Goal: Task Accomplishment & Management: Use online tool/utility

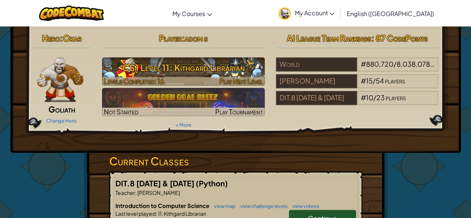
click at [211, 75] on h3 "CS1 Level 11: Kithgard Librarian" at bounding box center [183, 67] width 163 height 17
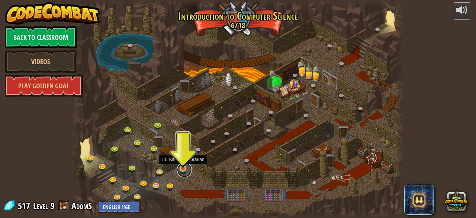
click at [185, 171] on link at bounding box center [184, 169] width 15 height 15
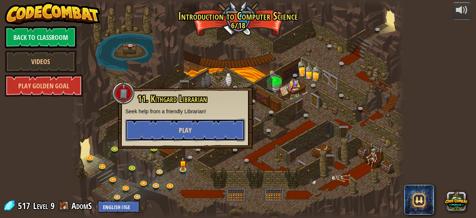
click at [188, 122] on button "Play" at bounding box center [185, 130] width 120 height 22
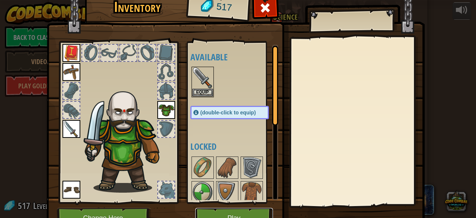
click at [252, 209] on button "Play" at bounding box center [234, 218] width 78 height 20
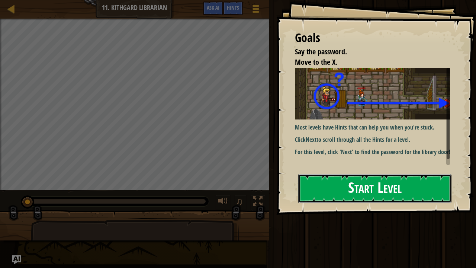
click at [323, 196] on button "Start Level" at bounding box center [374, 188] width 153 height 29
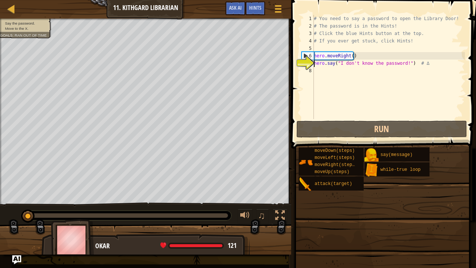
click at [324, 77] on div "# You need to say a password to open the Library Door! # The password is in the…" at bounding box center [400, 74] width 175 height 119
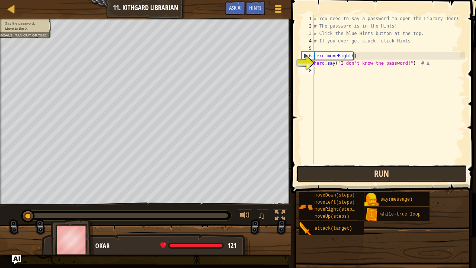
click at [380, 175] on button "Run" at bounding box center [382, 173] width 171 height 17
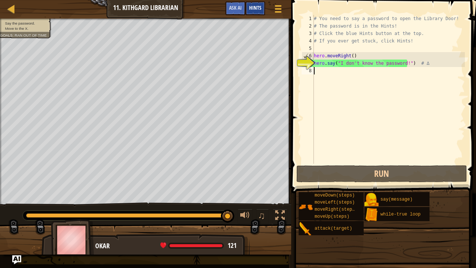
click at [253, 7] on span "Hints" at bounding box center [255, 7] width 12 height 7
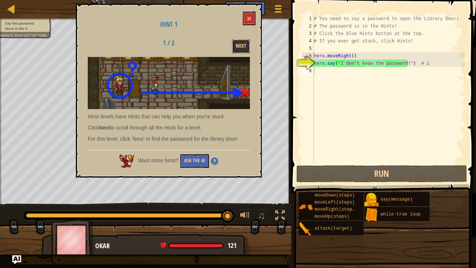
click at [241, 43] on button "Next" at bounding box center [241, 46] width 18 height 14
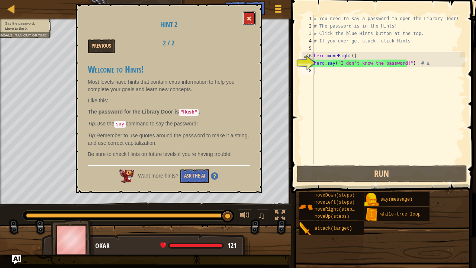
click at [246, 23] on button at bounding box center [249, 19] width 13 height 14
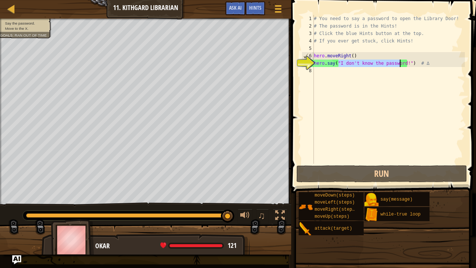
drag, startPoint x: 337, startPoint y: 64, endPoint x: 401, endPoint y: 64, distance: 63.6
click at [401, 64] on div "# You need to say a password to open the Library Door! # The password is in the…" at bounding box center [389, 97] width 153 height 164
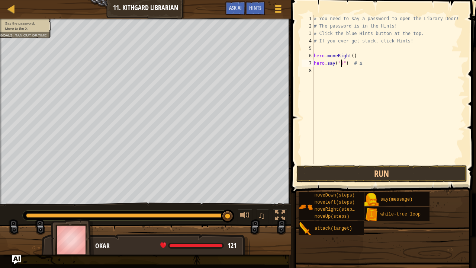
scroll to position [3, 2]
click at [262, 10] on div "Hints" at bounding box center [256, 8] width 20 height 14
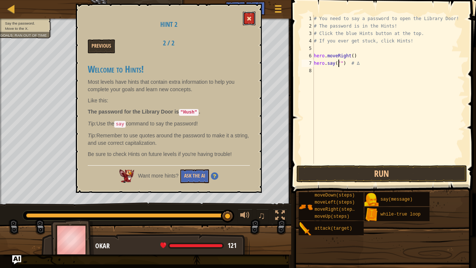
click at [251, 23] on button at bounding box center [249, 19] width 13 height 14
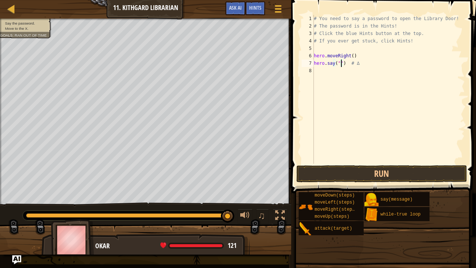
click at [341, 66] on div "# You need to say a password to open the Library Door! # The password is in the…" at bounding box center [389, 97] width 153 height 164
click at [339, 66] on div "# You need to say a password to open the Library Door! # The password is in the…" at bounding box center [389, 97] width 153 height 164
click at [259, 7] on span "Hints" at bounding box center [255, 7] width 12 height 7
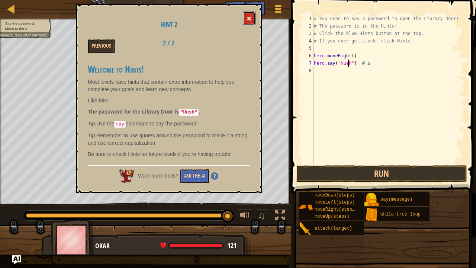
click at [254, 23] on button at bounding box center [249, 19] width 13 height 14
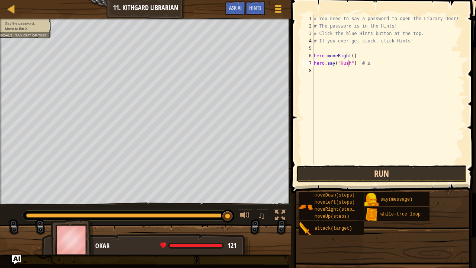
click at [350, 173] on button "Run" at bounding box center [382, 173] width 171 height 17
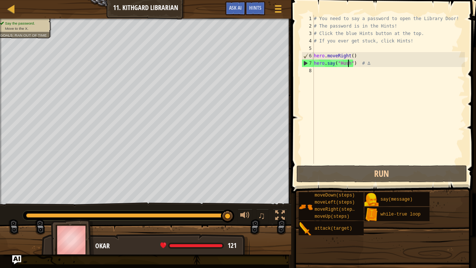
click at [368, 65] on div "# You need to say a password to open the Library Door! # The password is in the…" at bounding box center [389, 97] width 153 height 164
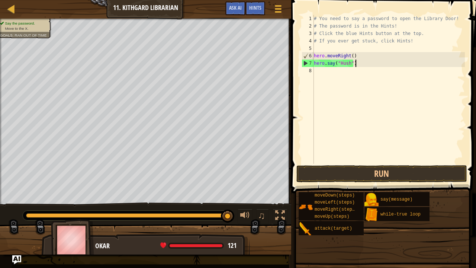
type textarea "hero.say("Hush")"
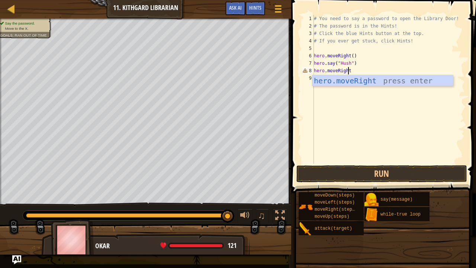
scroll to position [3, 3]
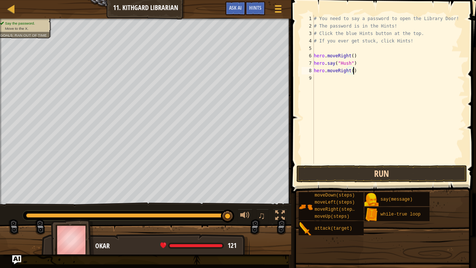
type textarea "hero.moveRight()"
click at [352, 176] on button "Run" at bounding box center [382, 173] width 171 height 17
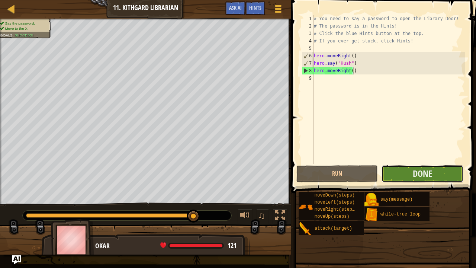
click at [437, 170] on button "Done" at bounding box center [422, 173] width 81 height 17
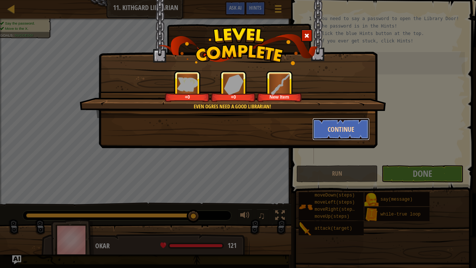
click at [338, 125] on button "Continue" at bounding box center [342, 129] width 58 height 22
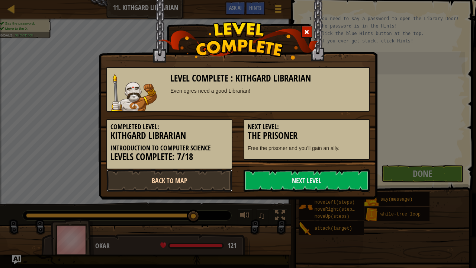
click at [183, 174] on link "Back to Map" at bounding box center [169, 180] width 126 height 22
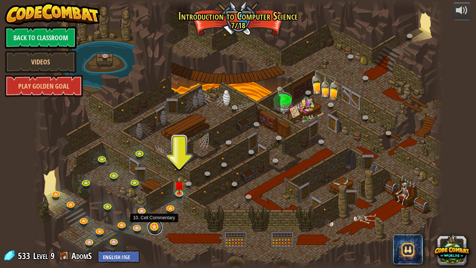
click at [154, 217] on link at bounding box center [155, 227] width 15 height 15
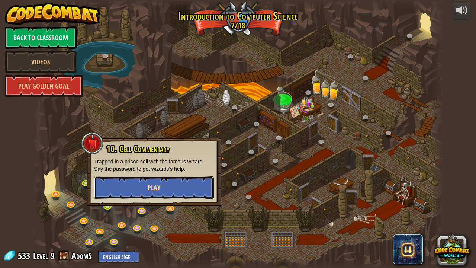
click at [199, 186] on button "Play" at bounding box center [154, 187] width 120 height 22
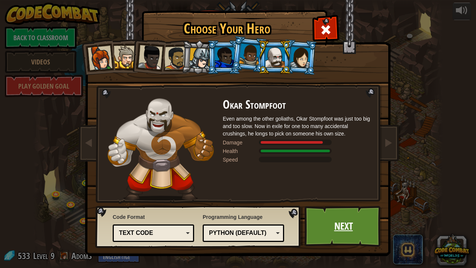
click at [327, 217] on link "Next" at bounding box center [344, 226] width 78 height 41
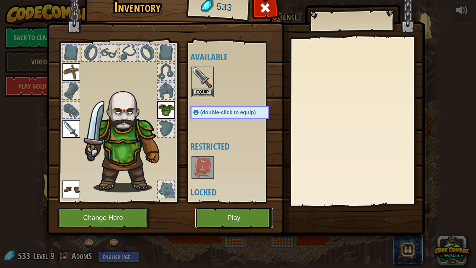
click at [242, 217] on button "Play" at bounding box center [234, 218] width 78 height 20
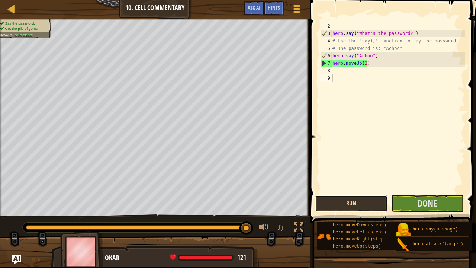
click at [362, 201] on button "Run" at bounding box center [351, 203] width 73 height 17
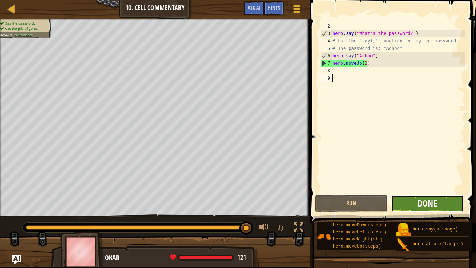
click at [419, 204] on span "Done" at bounding box center [427, 203] width 19 height 12
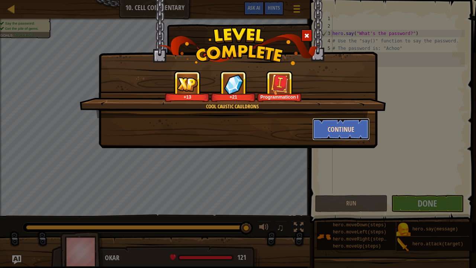
click at [344, 127] on button "Continue" at bounding box center [342, 129] width 58 height 22
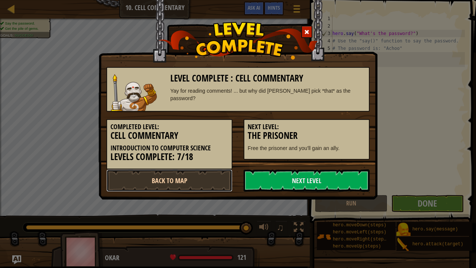
click at [206, 183] on link "Back to Map" at bounding box center [169, 180] width 126 height 22
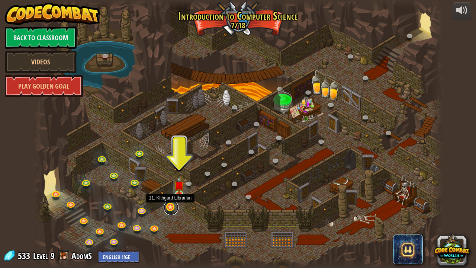
click at [171, 206] on link at bounding box center [171, 207] width 15 height 15
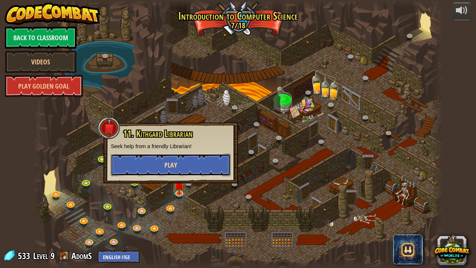
click at [189, 158] on button "Play" at bounding box center [171, 165] width 120 height 22
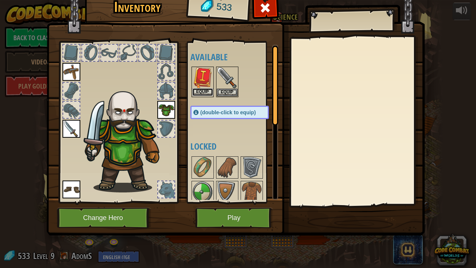
click at [198, 88] on button "Equip" at bounding box center [202, 92] width 21 height 8
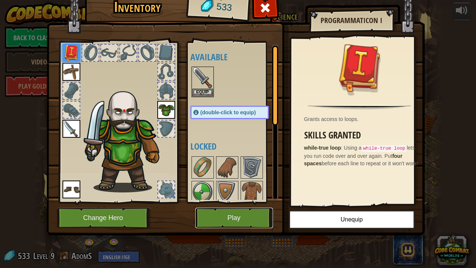
click at [230, 217] on button "Play" at bounding box center [234, 218] width 78 height 20
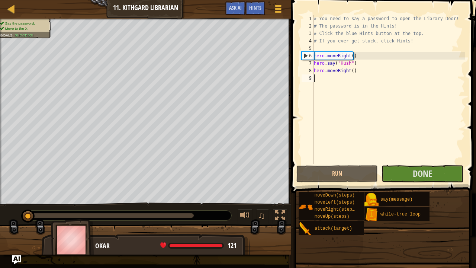
click at [270, 213] on div "Say the password. Move to the X. Goals : Success! ♫ Okar 121 x: 42 y: 30 x: 54 …" at bounding box center [238, 137] width 476 height 236
click at [417, 166] on button "Done" at bounding box center [422, 173] width 81 height 17
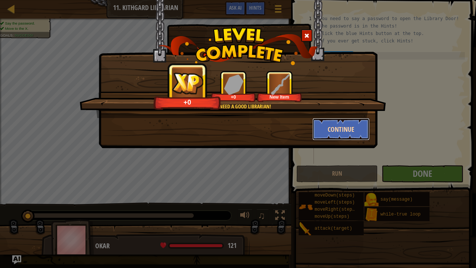
click at [336, 131] on button "Continue" at bounding box center [342, 129] width 58 height 22
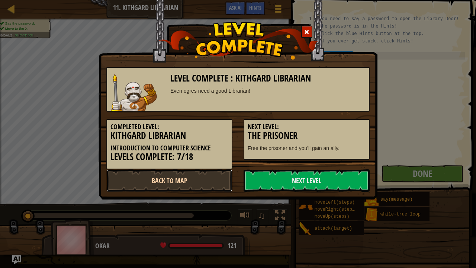
click at [207, 182] on link "Back to Map" at bounding box center [169, 180] width 126 height 22
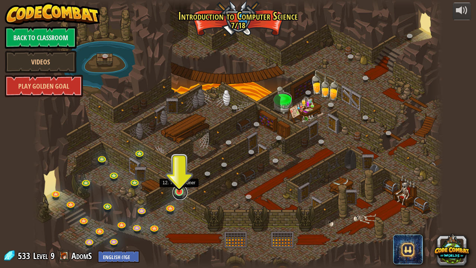
click at [180, 193] on link at bounding box center [180, 192] width 15 height 15
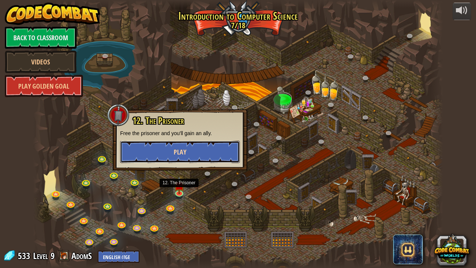
click at [188, 155] on button "Play" at bounding box center [180, 152] width 120 height 22
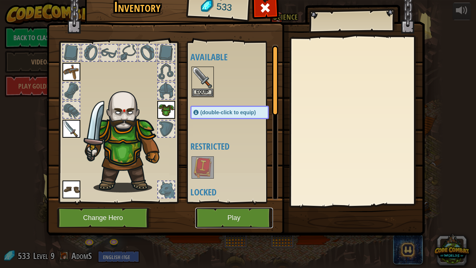
click at [228, 216] on button "Play" at bounding box center [234, 218] width 78 height 20
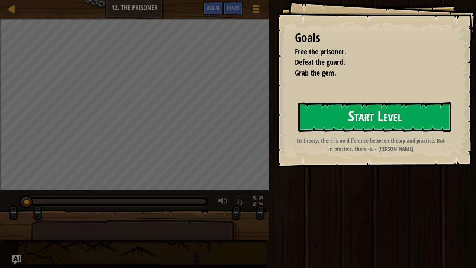
click at [338, 113] on button "Start Level" at bounding box center [374, 116] width 153 height 29
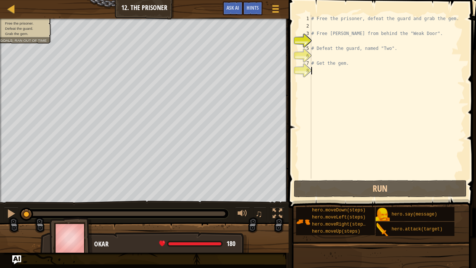
click at [328, 76] on div "# Free the prisoner, defeat the guard and grab the gem. # Free [PERSON_NAME] fr…" at bounding box center [387, 104] width 155 height 179
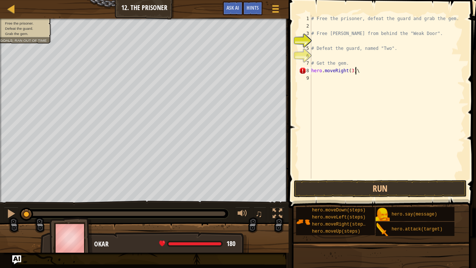
scroll to position [3, 3]
type textarea "hero.moveRight(3)"
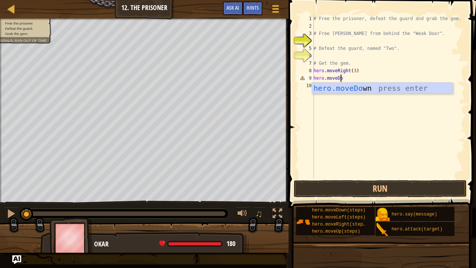
scroll to position [3, 2]
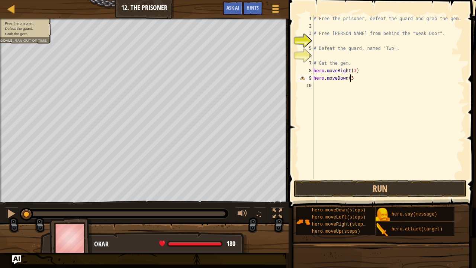
type textarea "hero.moveDown(3)"
type textarea "w"
type textarea "hero.attack("Two")"
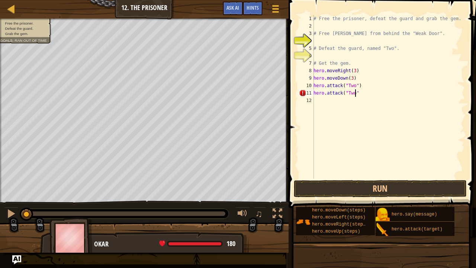
type textarea "hero.attack("Two")"
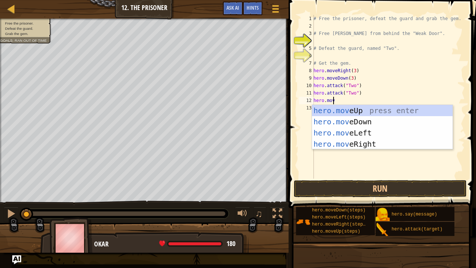
scroll to position [3, 1]
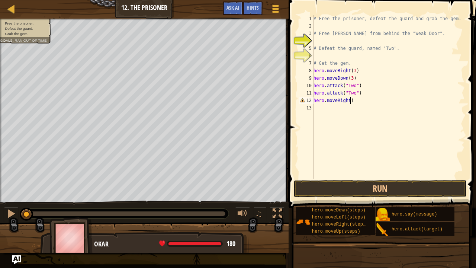
type textarea "hero.moveRight()"
type textarea "hero.moveUp(3)"
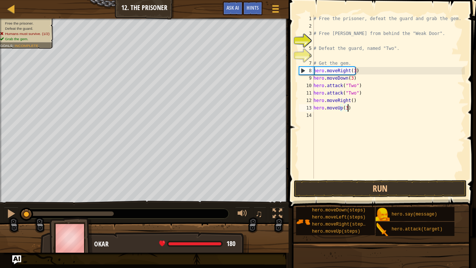
scroll to position [3, 0]
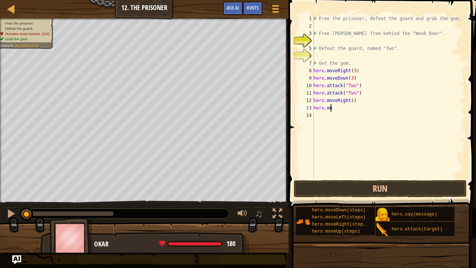
type textarea "h"
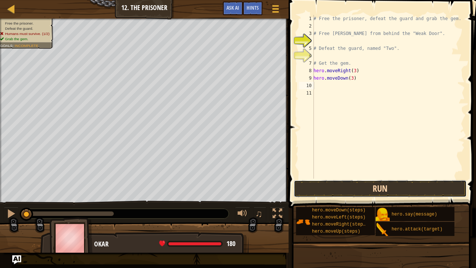
click at [333, 186] on button "Run" at bounding box center [380, 188] width 173 height 17
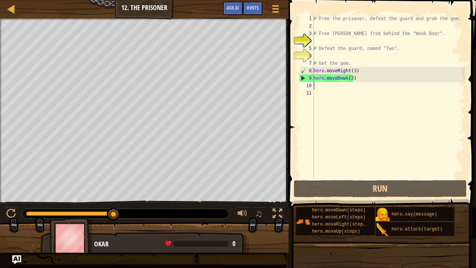
click at [335, 89] on div "# Free the prisoner, defeat the guard and grab the gem. # Free [PERSON_NAME] fr…" at bounding box center [388, 104] width 153 height 179
click at [352, 68] on div "# Free the prisoner, defeat the guard and grab the gem. # Free [PERSON_NAME] fr…" at bounding box center [388, 104] width 153 height 179
type textarea "hero.moveRight()"
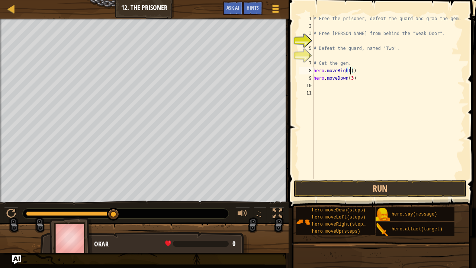
click at [357, 72] on div "# Free the prisoner, defeat the guard and grab the gem. # Free [PERSON_NAME] fr…" at bounding box center [388, 104] width 153 height 179
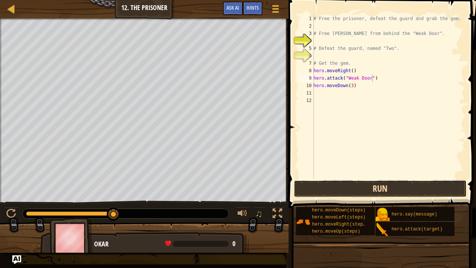
click at [364, 190] on button "Run" at bounding box center [380, 188] width 173 height 17
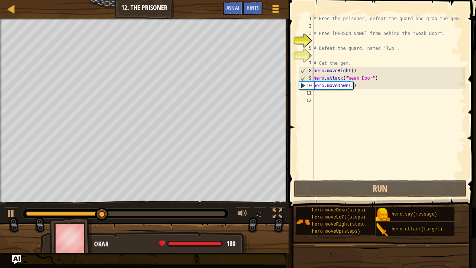
click at [356, 83] on div "# Free the prisoner, defeat the guard and grab the gem. # Free [PERSON_NAME] fr…" at bounding box center [388, 104] width 153 height 179
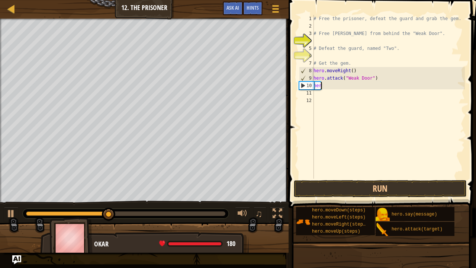
scroll to position [3, 0]
type textarea "h"
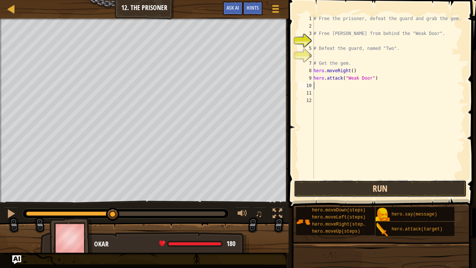
click at [359, 185] on button "Run" at bounding box center [380, 188] width 173 height 17
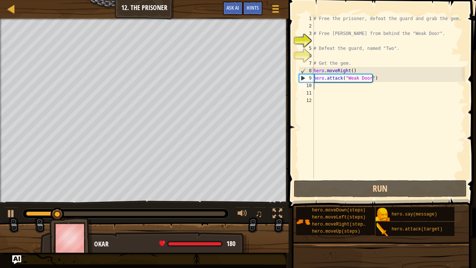
click at [332, 86] on div "# Free the prisoner, defeat the guard and grab the gem. # Free [PERSON_NAME] fr…" at bounding box center [388, 104] width 153 height 179
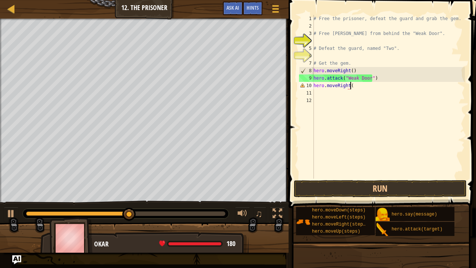
scroll to position [3, 3]
type textarea "hero.moveRight(2)"
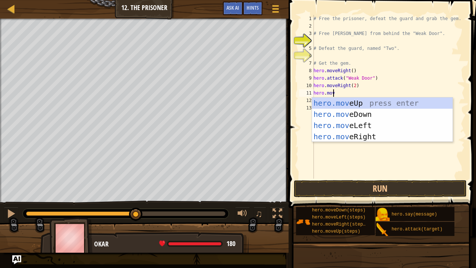
scroll to position [3, 1]
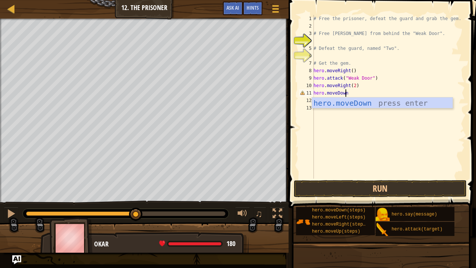
type textarea "hero.moveDown()"
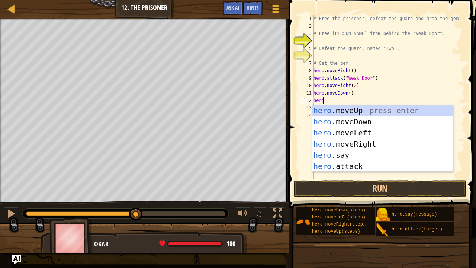
scroll to position [3, 0]
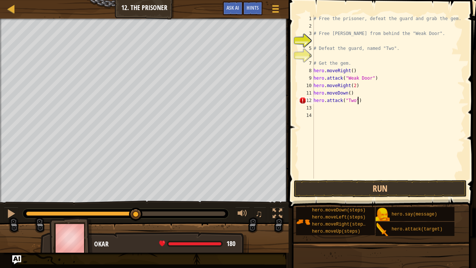
type textarea "hero.attack("Two")"
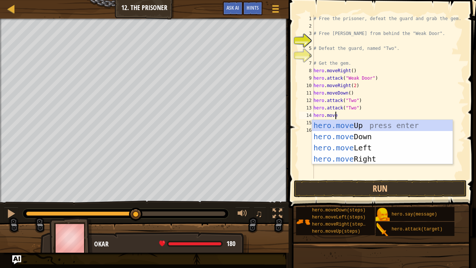
scroll to position [3, 1]
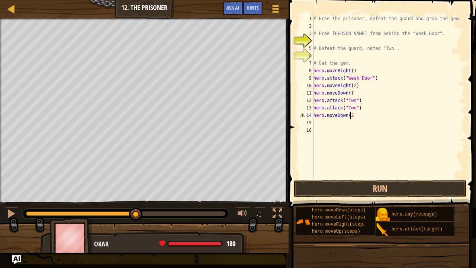
type textarea "hero.moveDown(2)"
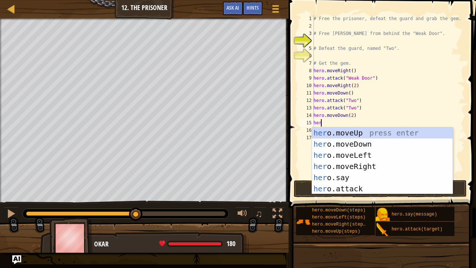
scroll to position [3, 0]
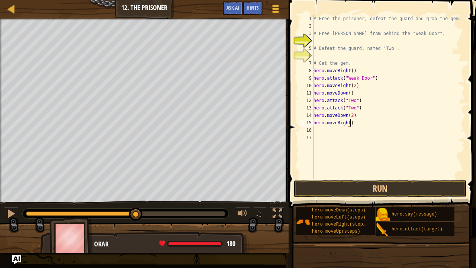
type textarea "hero.moveRight()"
click at [350, 122] on div "# Free the prisoner, defeat the guard and grab the gem. # Free [PERSON_NAME] fr…" at bounding box center [388, 104] width 153 height 179
click at [320, 132] on div "# Free the prisoner, defeat the guard and grab the gem. # Free [PERSON_NAME] fr…" at bounding box center [388, 104] width 153 height 179
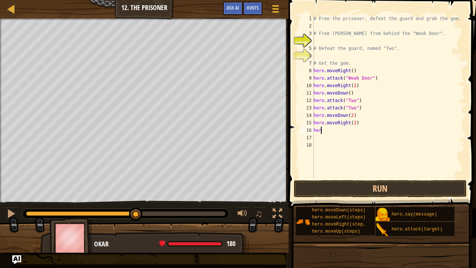
type textarea "h"
click at [336, 195] on button "Run" at bounding box center [380, 188] width 173 height 17
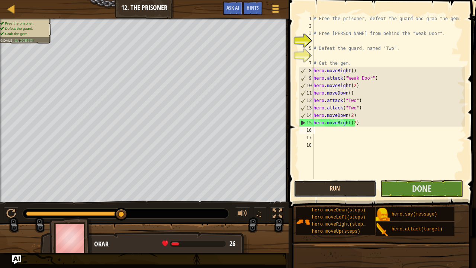
click at [345, 185] on button "Run" at bounding box center [335, 188] width 83 height 17
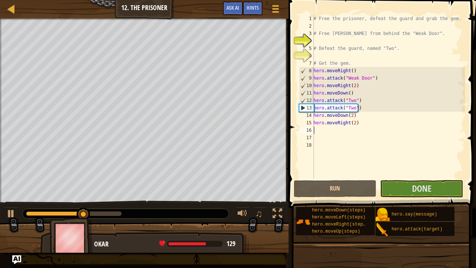
click at [351, 125] on div "# Free the prisoner, defeat the guard and grab the gem. # Free [PERSON_NAME] fr…" at bounding box center [388, 104] width 153 height 179
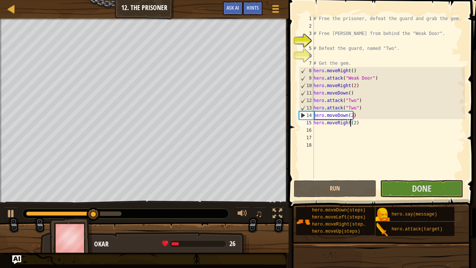
click at [355, 123] on div "# Free the prisoner, defeat the guard and grab the gem. # Free [PERSON_NAME] fr…" at bounding box center [388, 104] width 153 height 179
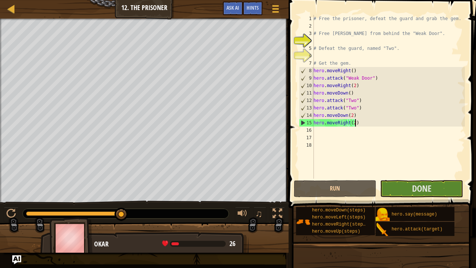
click at [352, 124] on div "# Free the prisoner, defeat the guard and grab the gem. # Free [PERSON_NAME] fr…" at bounding box center [388, 104] width 153 height 179
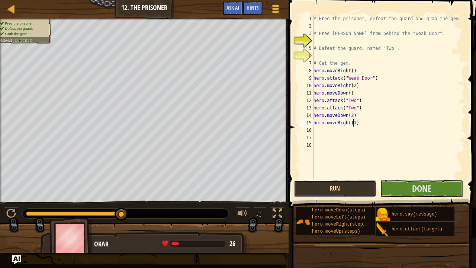
click at [343, 180] on button "Run" at bounding box center [335, 188] width 83 height 17
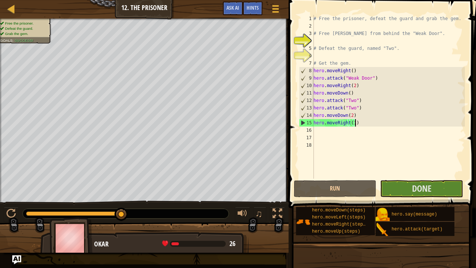
click at [356, 124] on div "# Free the prisoner, defeat the guard and grab the gem. # Free [PERSON_NAME] fr…" at bounding box center [388, 104] width 153 height 179
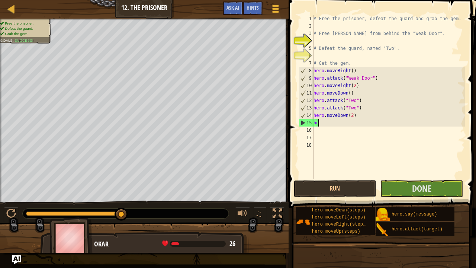
scroll to position [3, 0]
type textarea "h"
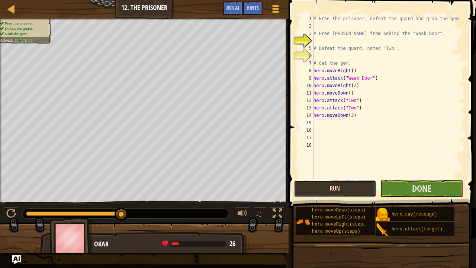
click at [340, 190] on button "Run" at bounding box center [335, 188] width 83 height 17
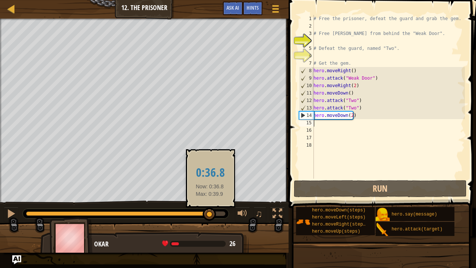
drag, startPoint x: 132, startPoint y: 213, endPoint x: 202, endPoint y: 212, distance: 70.0
click at [203, 212] on div at bounding box center [209, 214] width 13 height 13
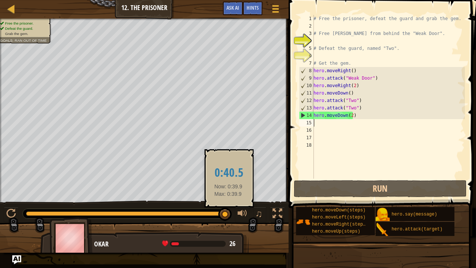
drag, startPoint x: 202, startPoint y: 212, endPoint x: 228, endPoint y: 209, distance: 27.0
click at [228, 209] on div at bounding box center [224, 214] width 13 height 13
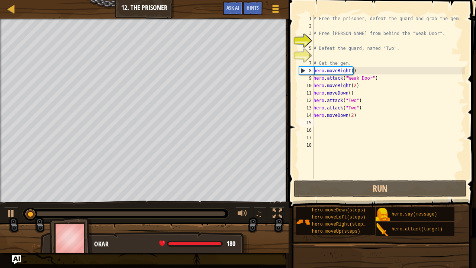
click at [210, 216] on div at bounding box center [126, 214] width 206 height 10
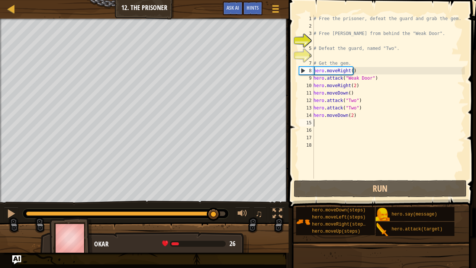
click at [214, 213] on div at bounding box center [125, 213] width 199 height 4
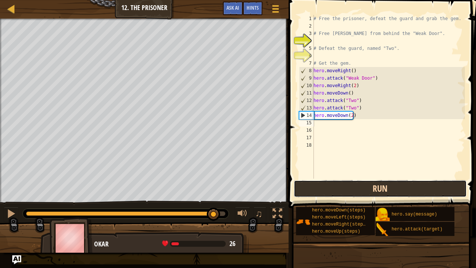
click at [345, 185] on button "Run" at bounding box center [380, 188] width 173 height 17
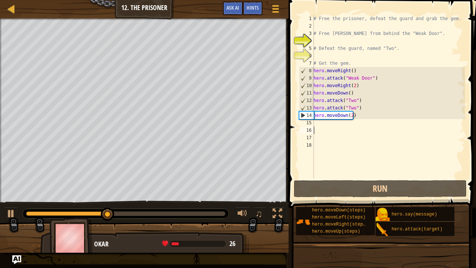
click at [349, 127] on div "# Free the prisoner, defeat the guard and grab the gem. # Free [PERSON_NAME] fr…" at bounding box center [388, 104] width 153 height 179
click at [339, 125] on div "# Free the prisoner, defeat the guard and grab the gem. # Free [PERSON_NAME] fr…" at bounding box center [388, 104] width 153 height 179
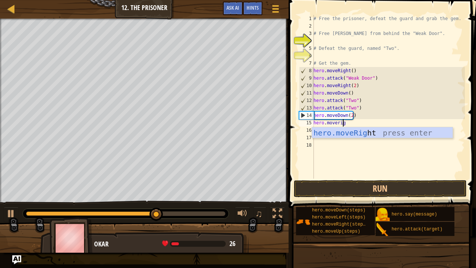
type textarea "hero.moveright"
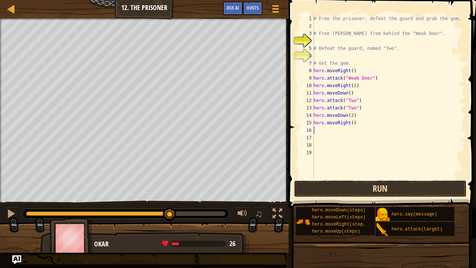
click at [376, 193] on button "Run" at bounding box center [380, 188] width 173 height 17
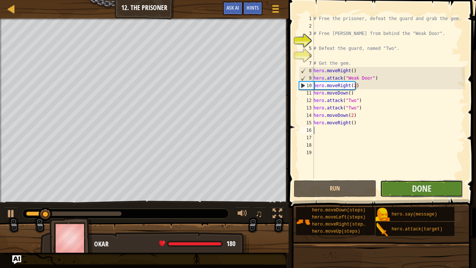
click at [401, 183] on button "Done" at bounding box center [421, 188] width 83 height 17
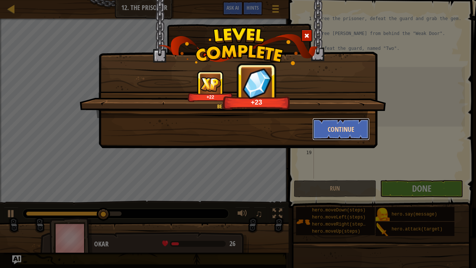
click at [344, 131] on button "Continue" at bounding box center [342, 129] width 58 height 22
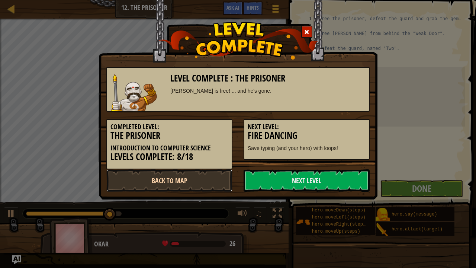
click at [215, 175] on link "Back to Map" at bounding box center [169, 180] width 126 height 22
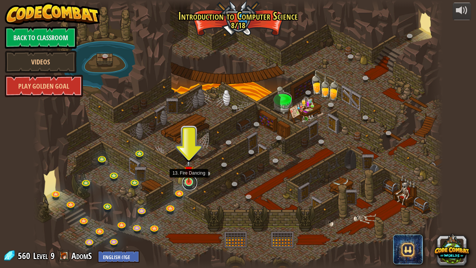
click at [190, 182] on link at bounding box center [189, 182] width 15 height 15
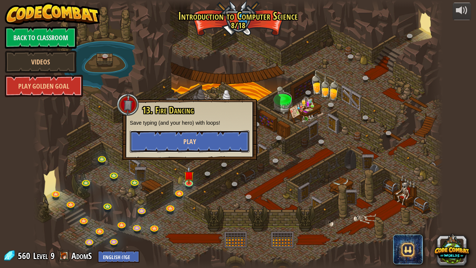
click at [210, 144] on button "Play" at bounding box center [190, 141] width 120 height 22
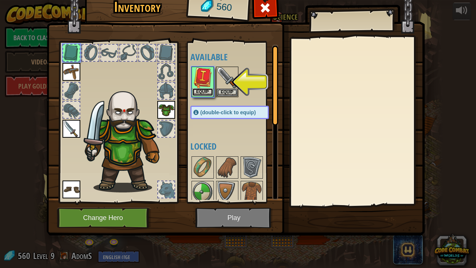
click at [202, 89] on button "Equip" at bounding box center [202, 92] width 21 height 8
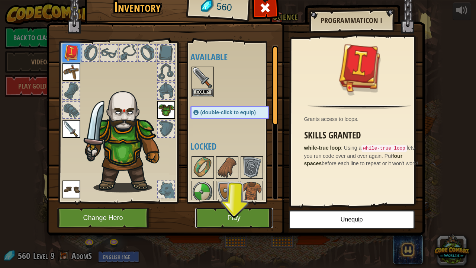
click at [256, 213] on button "Play" at bounding box center [234, 218] width 78 height 20
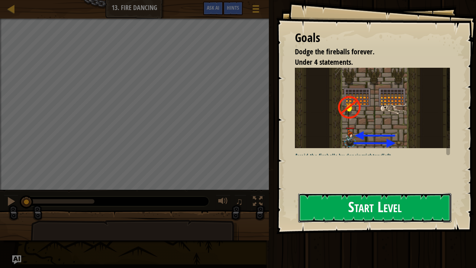
click at [316, 217] on button "Start Level" at bounding box center [374, 207] width 153 height 29
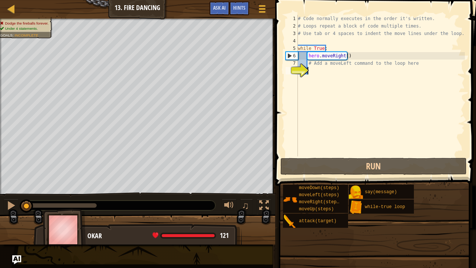
click at [324, 72] on div "# Code normally executes in the order it's written. # Loops repeat a block of c…" at bounding box center [381, 93] width 169 height 156
click at [359, 55] on div "# Code normally executes in the order it's written. # Loops repeat a block of c…" at bounding box center [381, 93] width 169 height 156
type textarea "hero.moveRight()"
click at [334, 70] on div "# Code normally executes in the order it's written. # Loops repeat a block of c…" at bounding box center [381, 93] width 169 height 156
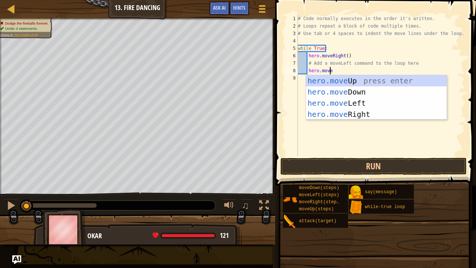
scroll to position [3, 2]
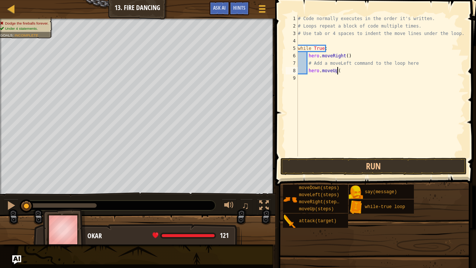
type textarea "hero.moveUp()"
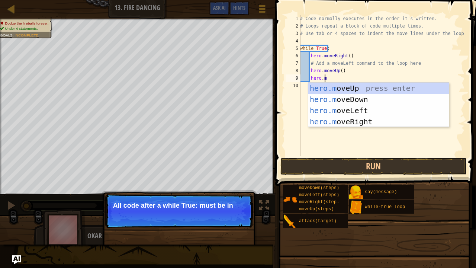
scroll to position [3, 1]
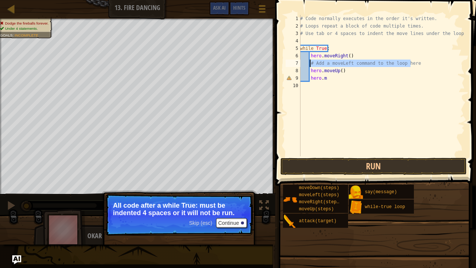
drag, startPoint x: 415, startPoint y: 63, endPoint x: 311, endPoint y: 65, distance: 104.6
click at [311, 65] on div "# Code normally executes in the order it's written. # Loops repeat a block of c…" at bounding box center [382, 93] width 166 height 156
type textarea "# Add a moveLeft command to the loop here"
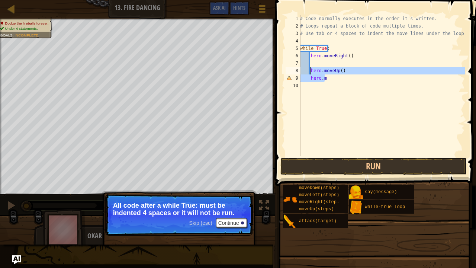
drag, startPoint x: 335, startPoint y: 80, endPoint x: 310, endPoint y: 71, distance: 26.6
click at [310, 71] on div "# Code normally executes in the order it's written. # Loops repeat a block of c…" at bounding box center [382, 93] width 166 height 156
type textarea "hero.moveUp() hero.m"
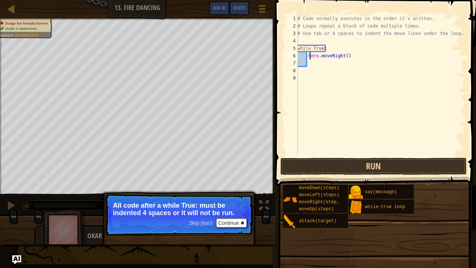
click at [309, 58] on div "# Code normally executes in the order it's written. # Loops repeat a block of c…" at bounding box center [380, 93] width 169 height 156
type textarea "hero.moveRight()"
click at [313, 63] on div "# Code normally executes in the order it's written. # Loops repeat a block of c…" at bounding box center [380, 93] width 169 height 156
type textarea "hero.moveLeft()"
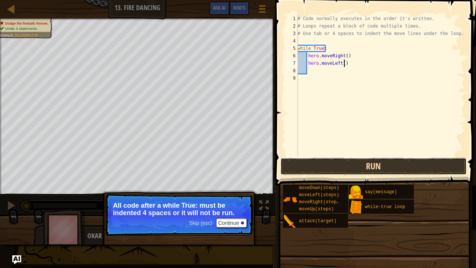
click at [336, 170] on button "Run" at bounding box center [374, 166] width 186 height 17
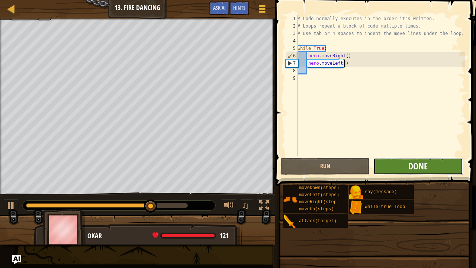
click at [426, 166] on span "Done" at bounding box center [418, 166] width 19 height 12
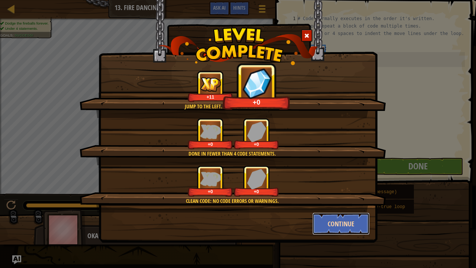
click at [366, 217] on button "Continue" at bounding box center [342, 223] width 58 height 22
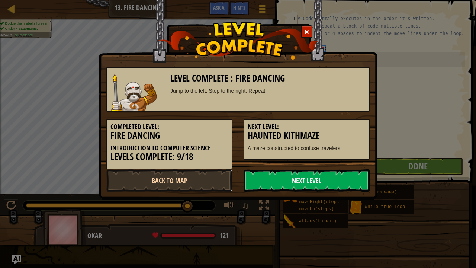
click at [228, 187] on link "Back to Map" at bounding box center [169, 180] width 126 height 22
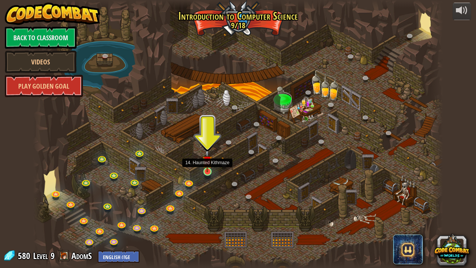
click at [208, 170] on img at bounding box center [207, 160] width 10 height 23
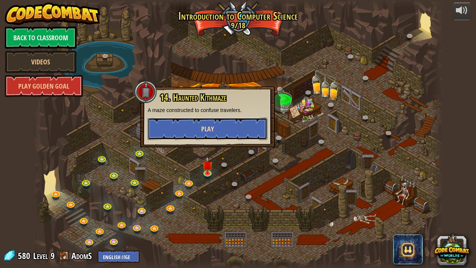
click at [203, 131] on span "Play" at bounding box center [207, 128] width 13 height 9
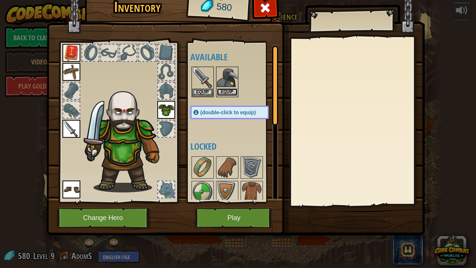
click at [228, 90] on button "Equip" at bounding box center [227, 92] width 21 height 8
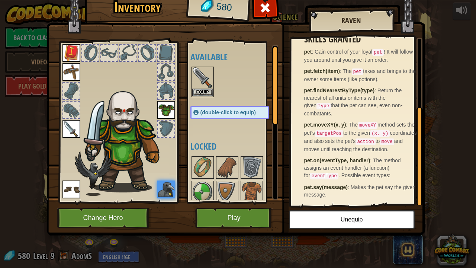
scroll to position [113, 0]
click at [199, 92] on button "Equip" at bounding box center [202, 92] width 21 height 8
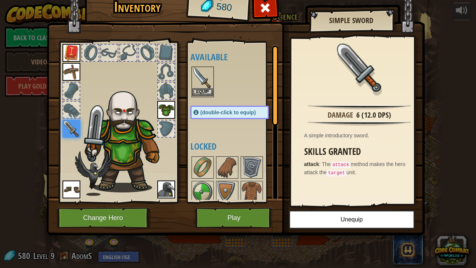
click at [205, 81] on img at bounding box center [202, 77] width 21 height 21
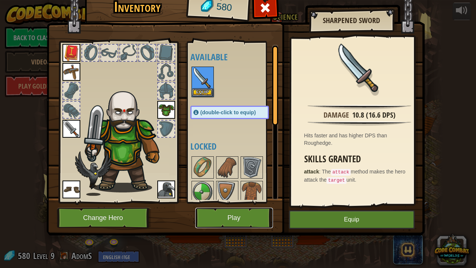
click at [246, 217] on button "Play" at bounding box center [234, 218] width 78 height 20
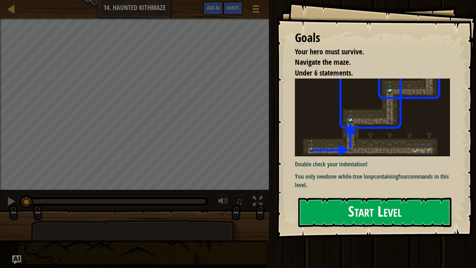
click at [350, 210] on button "Start Level" at bounding box center [374, 212] width 153 height 29
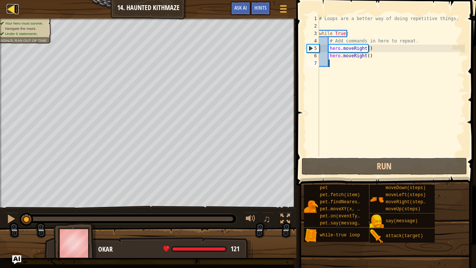
click at [15, 10] on div at bounding box center [11, 8] width 9 height 9
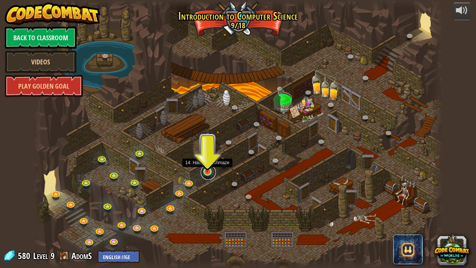
click at [212, 174] on link at bounding box center [208, 172] width 15 height 15
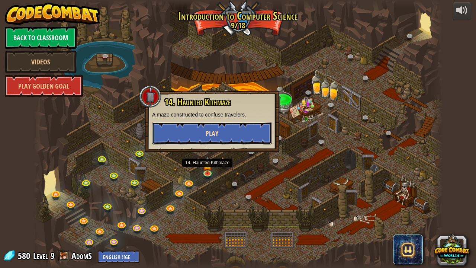
click at [206, 137] on span "Play" at bounding box center [212, 133] width 13 height 9
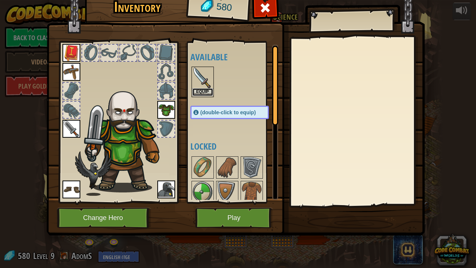
click at [201, 89] on button "Equip" at bounding box center [202, 92] width 21 height 8
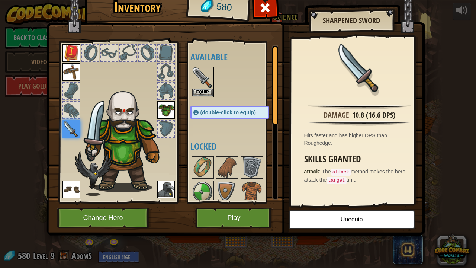
click at [164, 187] on img at bounding box center [166, 189] width 18 height 18
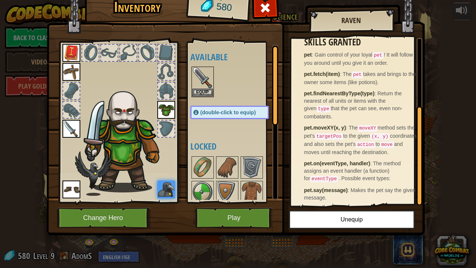
scroll to position [113, 0]
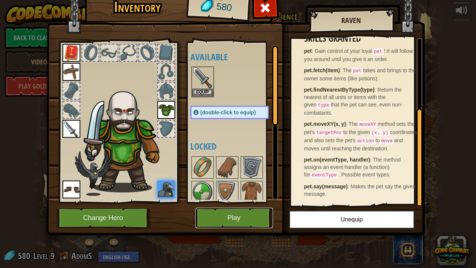
click at [262, 217] on button "Play" at bounding box center [234, 218] width 78 height 20
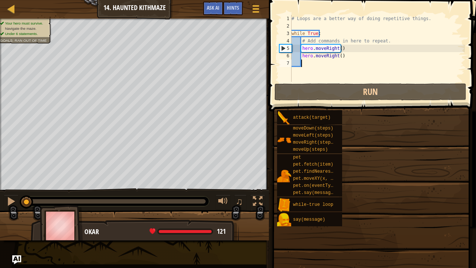
drag, startPoint x: 319, startPoint y: 196, endPoint x: 377, endPoint y: 112, distance: 102.1
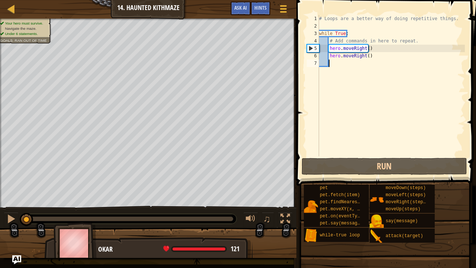
click at [137, 13] on div "Map Introduction to Computer Science 14. Haunted Kithmaze Game Menu Done Hints …" at bounding box center [148, 9] width 297 height 19
click at [127, 5] on div "Map Introduction to Computer Science 14. Haunted Kithmaze Game Menu Done Hints …" at bounding box center [148, 9] width 297 height 19
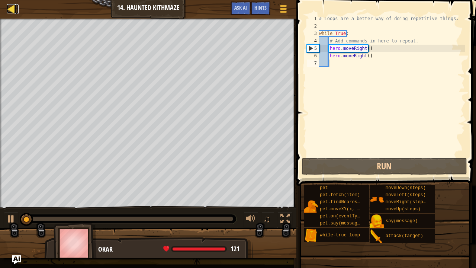
click at [7, 11] on div at bounding box center [11, 8] width 9 height 9
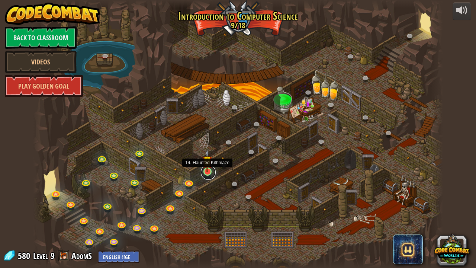
click at [209, 173] on link at bounding box center [208, 172] width 15 height 15
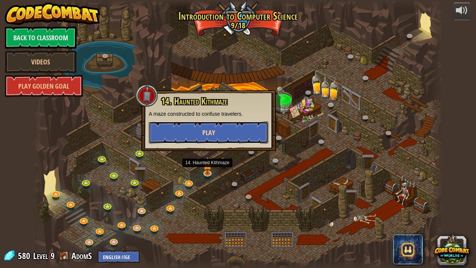
click at [225, 133] on button "Play" at bounding box center [209, 132] width 120 height 22
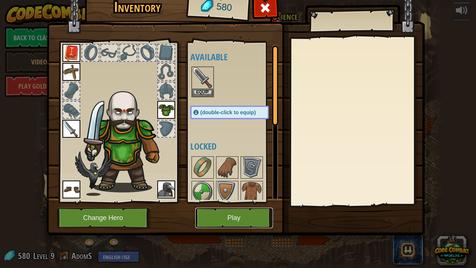
click at [253, 208] on button "Play" at bounding box center [234, 218] width 78 height 20
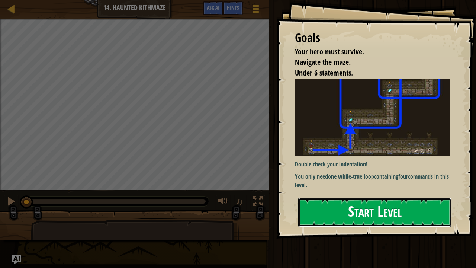
click at [334, 203] on button "Start Level" at bounding box center [374, 212] width 153 height 29
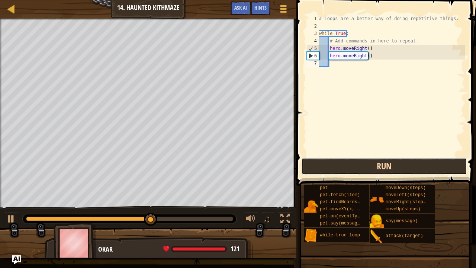
click at [355, 167] on button "Run" at bounding box center [385, 166] width 166 height 17
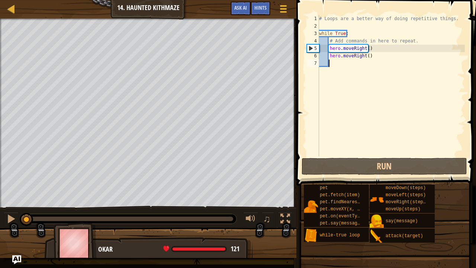
drag, startPoint x: 74, startPoint y: 220, endPoint x: 0, endPoint y: 228, distance: 74.1
click at [0, 217] on div "Your hero must survive. Navigate the maze. Under 6 statements. Goals : Ran out …" at bounding box center [238, 138] width 476 height 239
click at [4, 217] on button at bounding box center [11, 219] width 15 height 15
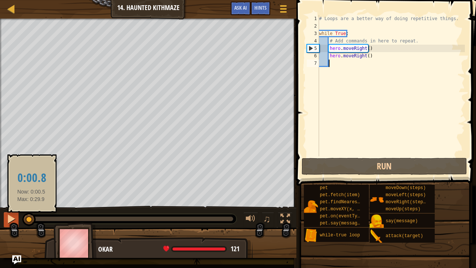
drag, startPoint x: 31, startPoint y: 218, endPoint x: 17, endPoint y: 218, distance: 13.8
click at [17, 217] on div "♫" at bounding box center [148, 217] width 297 height 22
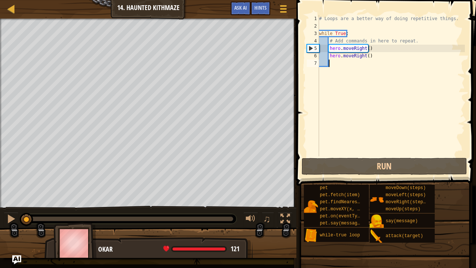
click at [352, 64] on div "# Loops are a better way of doing repetitive things. while True : # Add command…" at bounding box center [391, 93] width 147 height 156
click at [365, 51] on div "# Loops are a better way of doing repetitive things. while True : # Add command…" at bounding box center [391, 93] width 147 height 156
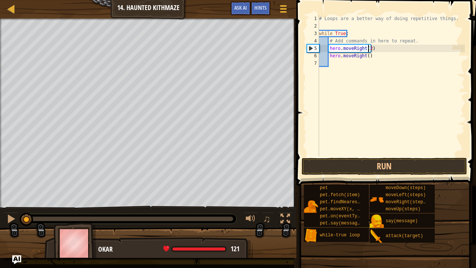
scroll to position [3, 4]
click at [364, 57] on div "# Loops are a better way of doing repetitive things. while True : # Add command…" at bounding box center [391, 93] width 147 height 156
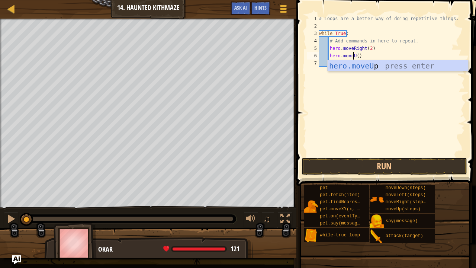
scroll to position [3, 3]
click at [359, 54] on div "# Loops are a better way of doing repetitive things. while True : # Add command…" at bounding box center [391, 93] width 147 height 156
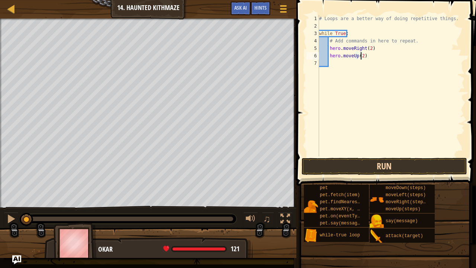
type textarea "hero.moveUp(2)"
click at [348, 163] on button "Run" at bounding box center [385, 166] width 166 height 17
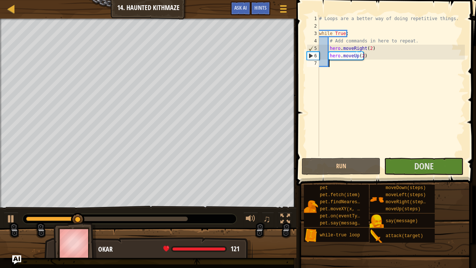
click at [328, 75] on div "# Loops are a better way of doing repetitive things. while True : # Add command…" at bounding box center [391, 93] width 147 height 156
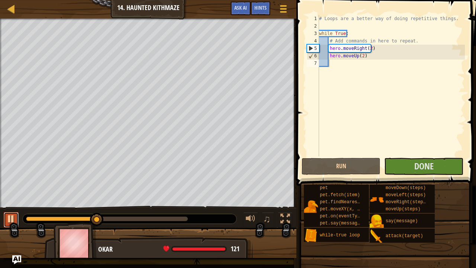
click at [6, 215] on button at bounding box center [11, 219] width 15 height 15
click at [343, 69] on div "# Loops are a better way of doing repetitive things. while True : # Add command…" at bounding box center [391, 93] width 147 height 156
click at [336, 77] on div "# Loops are a better way of doing repetitive things. while True : # Add command…" at bounding box center [391, 93] width 147 height 156
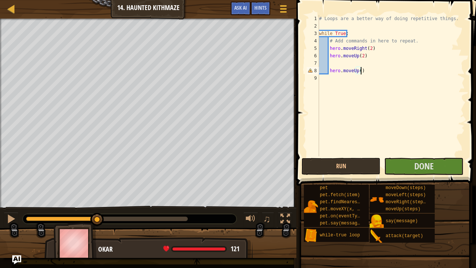
scroll to position [3, 3]
click at [361, 164] on button "Run" at bounding box center [341, 166] width 79 height 17
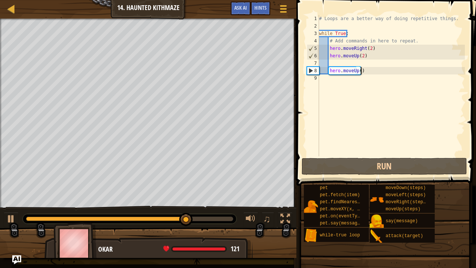
click at [362, 71] on div "# Loops are a better way of doing repetitive things. while True : # Add command…" at bounding box center [391, 93] width 147 height 156
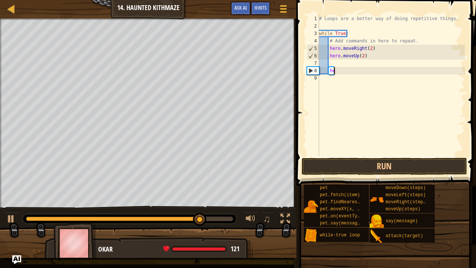
type textarea "h"
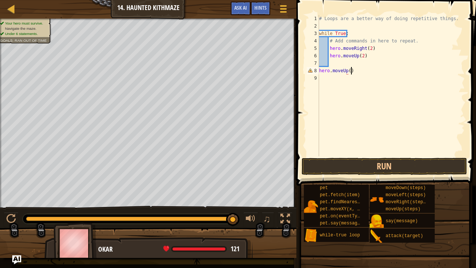
scroll to position [3, 2]
type textarea "hero.moveUp()"
click at [365, 161] on button "Run" at bounding box center [385, 166] width 166 height 17
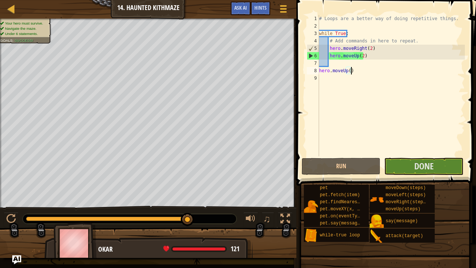
click at [321, 88] on div "# Loops are a better way of doing repetitive things. while True : # Add command…" at bounding box center [391, 93] width 147 height 156
click at [416, 166] on span "Done" at bounding box center [423, 166] width 19 height 12
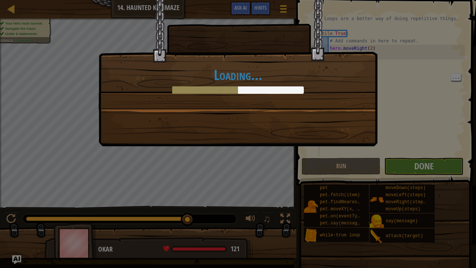
click at [416, 1] on body "Map Introduction to Computer Science 14. Haunted Kithmaze Game Menu Done Hints …" at bounding box center [238, 0] width 476 height 1
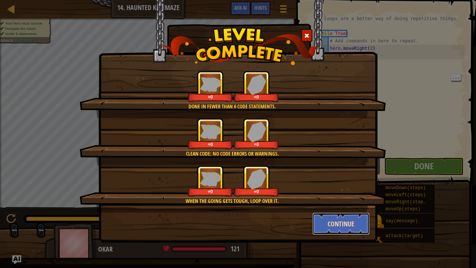
click at [336, 217] on button "Continue" at bounding box center [342, 223] width 58 height 22
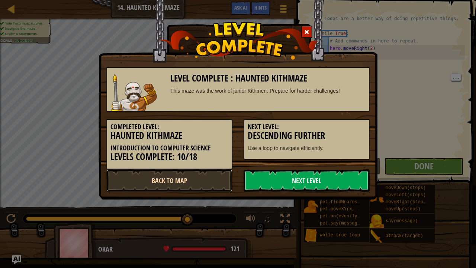
click at [206, 174] on link "Back to Map" at bounding box center [169, 180] width 126 height 22
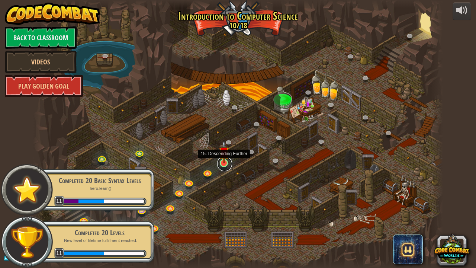
click at [225, 165] on link at bounding box center [224, 163] width 15 height 15
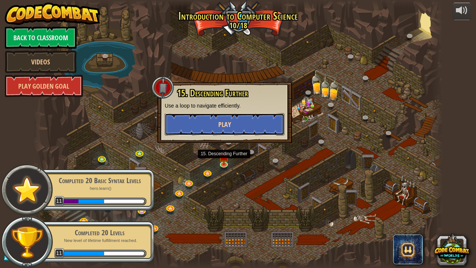
click at [215, 121] on button "Play" at bounding box center [225, 124] width 120 height 22
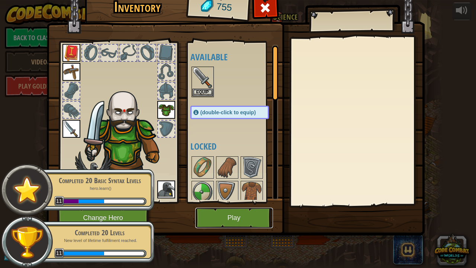
click at [228, 211] on button "Play" at bounding box center [234, 218] width 78 height 20
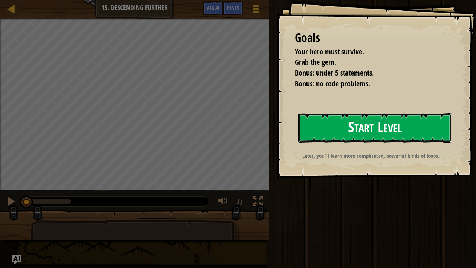
click at [350, 119] on button "Start Level" at bounding box center [374, 127] width 153 height 29
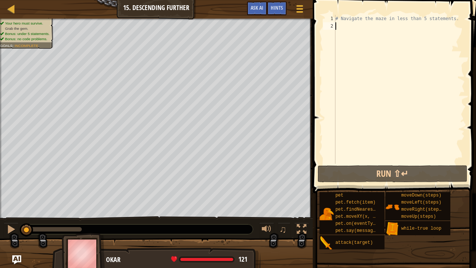
click at [342, 28] on div "# Navigate the maze in less than 5 statements." at bounding box center [399, 97] width 131 height 164
click at [341, 28] on div "# Navigate the maze in less than 5 statements." at bounding box center [399, 97] width 131 height 164
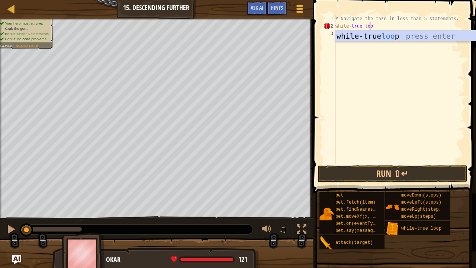
scroll to position [3, 2]
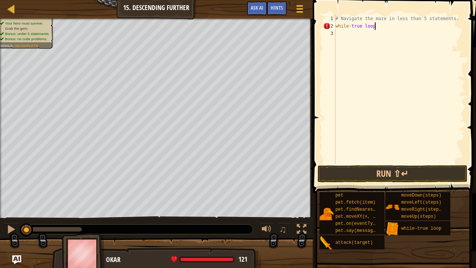
type textarea "while-true loop"
click at [336, 26] on div "# Navigate the maze in less than 5 statements. while - true loop" at bounding box center [399, 97] width 131 height 164
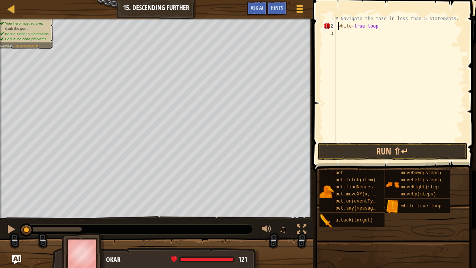
type textarea "while-true loop"
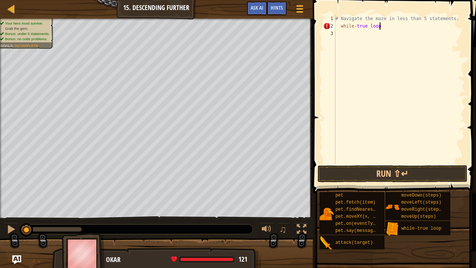
click at [382, 25] on div "# Navigate the maze in less than 5 statements. while - true loop" at bounding box center [399, 97] width 131 height 164
type textarea "j"
click at [340, 27] on div "# Navigate the maze in less than 5 statements. while - true loop" at bounding box center [399, 97] width 131 height 164
type textarea "while-true loop"
click at [343, 37] on div "# Navigate the maze in less than 5 statements. while - true loop" at bounding box center [399, 97] width 131 height 164
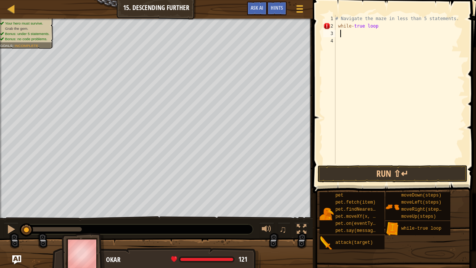
click at [336, 26] on div "# Navigate the maze in less than 5 statements. while - true loop" at bounding box center [399, 97] width 131 height 164
type textarea "while-true loop"
click at [280, 8] on span "Hints" at bounding box center [277, 7] width 12 height 7
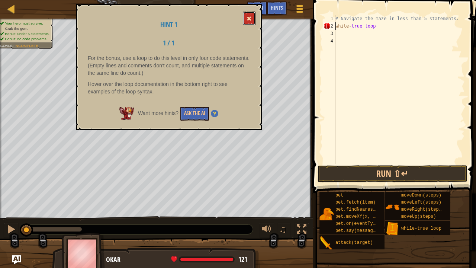
click at [246, 20] on button at bounding box center [249, 19] width 13 height 14
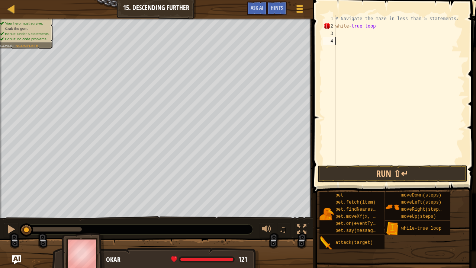
click at [353, 38] on div "# Navigate the maze in less than 5 statements. while - true loop" at bounding box center [399, 97] width 131 height 164
click at [354, 34] on div "# Navigate the maze in less than 5 statements. while - true loop" at bounding box center [399, 97] width 131 height 164
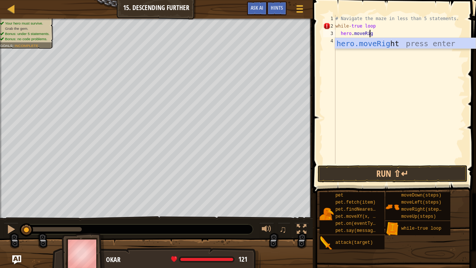
scroll to position [3, 3]
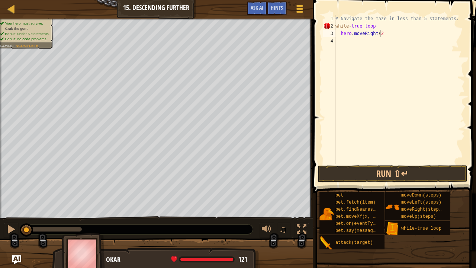
type textarea "hero.moveRight(2)"
click at [390, 175] on button "Run ⇧↵" at bounding box center [393, 173] width 150 height 17
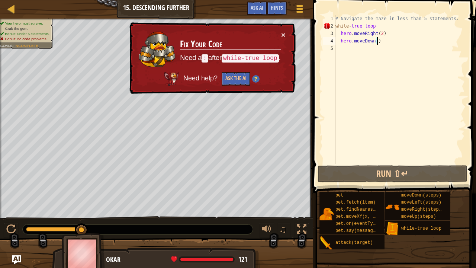
click at [371, 25] on div "# Navigate the maze in less than 5 statements. while - true loop hero . moveRig…" at bounding box center [399, 97] width 131 height 164
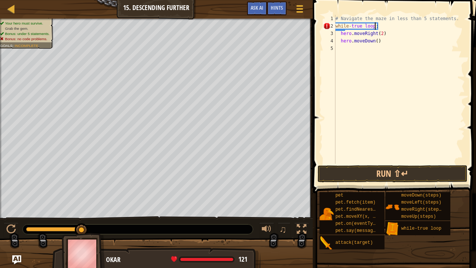
click at [341, 33] on div "# Navigate the maze in less than 5 statements. while - true loop : hero . moveR…" at bounding box center [399, 97] width 131 height 164
drag, startPoint x: 342, startPoint y: 30, endPoint x: 343, endPoint y: 36, distance: 6.4
click at [343, 36] on div "# Navigate the maze in less than 5 statements. while - true loop : hero . moveR…" at bounding box center [399, 97] width 131 height 164
click at [336, 33] on div "# Navigate the maze in less than 5 statements. while - true loop : hero . moveR…" at bounding box center [399, 97] width 131 height 164
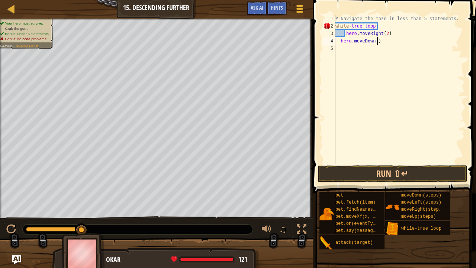
click at [380, 42] on div "# Navigate the maze in less than 5 statements. while - true loop : hero . moveR…" at bounding box center [399, 97] width 131 height 164
type textarea "h"
type textarea "hero.moveRight(2)"
type textarea "j"
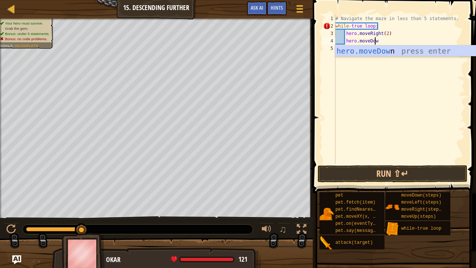
type textarea "hero.moveDown"
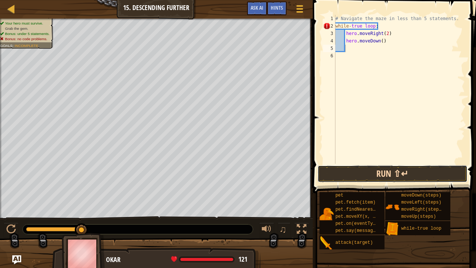
click at [369, 172] on button "Run ⇧↵" at bounding box center [393, 173] width 150 height 17
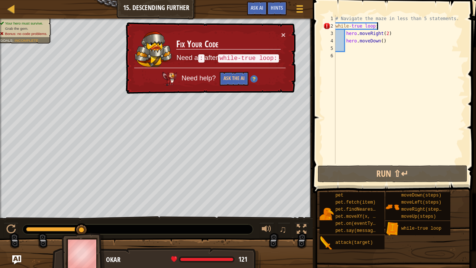
click at [382, 27] on div "# Navigate the maze in less than 5 statements. while - true loop : hero . moveR…" at bounding box center [399, 97] width 131 height 164
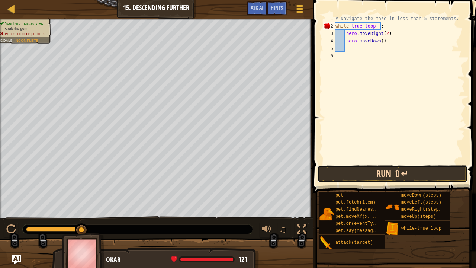
click at [396, 170] on button "Run ⇧↵" at bounding box center [393, 173] width 150 height 17
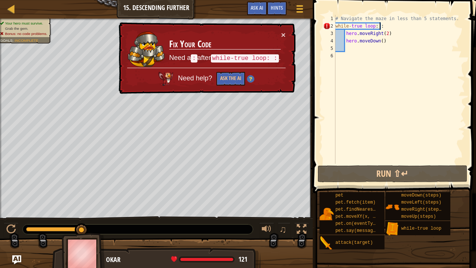
click at [383, 28] on div "# Navigate the maze in less than 5 statements. while - true loop : : hero . mov…" at bounding box center [399, 97] width 131 height 164
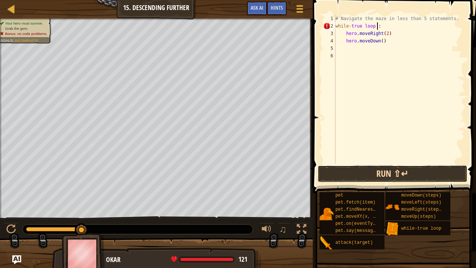
click at [397, 170] on button "Run ⇧↵" at bounding box center [393, 173] width 150 height 17
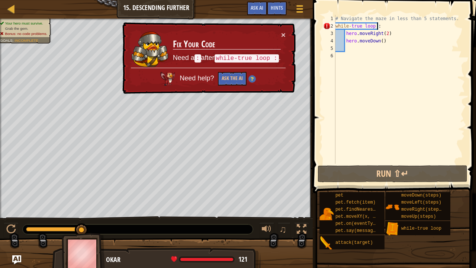
click at [379, 26] on div "# Navigate the maze in less than 5 statements. while - true loop : hero . moveR…" at bounding box center [399, 97] width 131 height 164
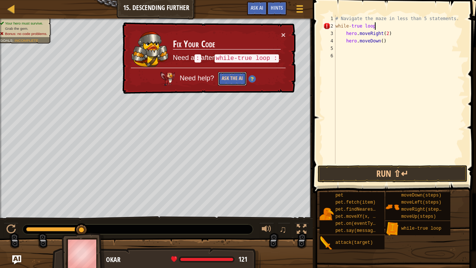
click at [232, 76] on button "Ask the AI" at bounding box center [232, 79] width 29 height 14
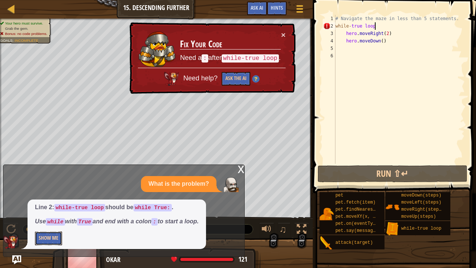
click at [57, 217] on button "Show Me" at bounding box center [48, 238] width 27 height 14
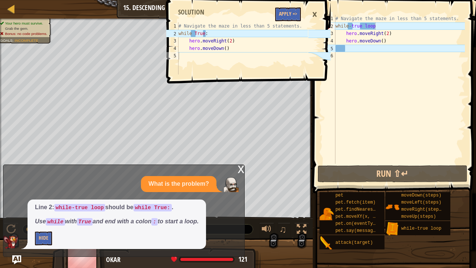
click at [240, 170] on div "1 2 3 4 5 # Navigate the maze in less than 5 statements. while True : hero . mo…" at bounding box center [248, 134] width 166 height 268
click at [244, 166] on div "1 2 3 4 5 # Navigate the maze in less than 5 statements. while True : hero . mo…" at bounding box center [248, 134] width 166 height 268
click at [46, 217] on button "Hide" at bounding box center [43, 238] width 17 height 14
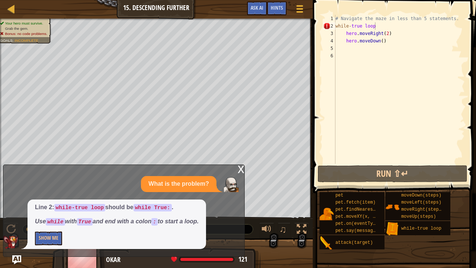
click at [239, 169] on div "x" at bounding box center [241, 168] width 7 height 7
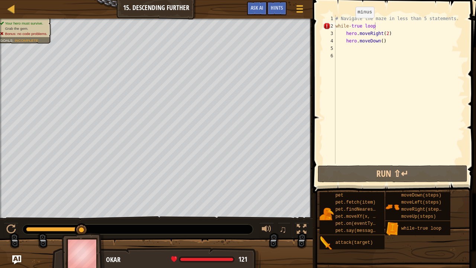
click at [349, 26] on div "# Navigate the maze in less than 5 statements. while - true loop hero . moveRig…" at bounding box center [399, 97] width 131 height 164
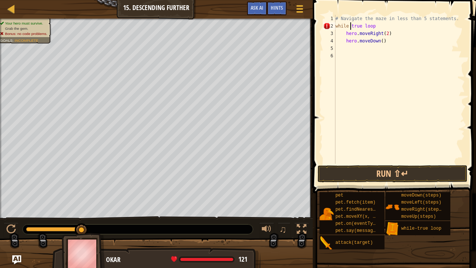
click at [374, 25] on div "# Navigate the maze in less than 5 statements. while true loop hero . moveRight…" at bounding box center [399, 97] width 131 height 164
click at [378, 170] on button "Run ⇧↵" at bounding box center [393, 173] width 150 height 17
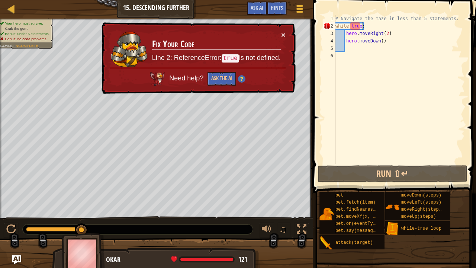
click at [350, 25] on div "# Navigate the maze in less than 5 statements. while true : hero . moveRight ( …" at bounding box center [399, 97] width 131 height 164
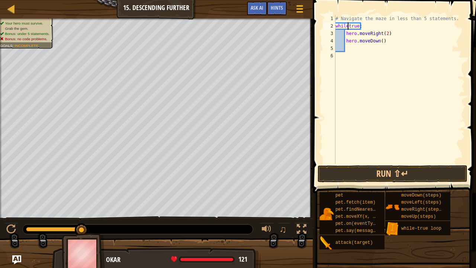
scroll to position [3, 1]
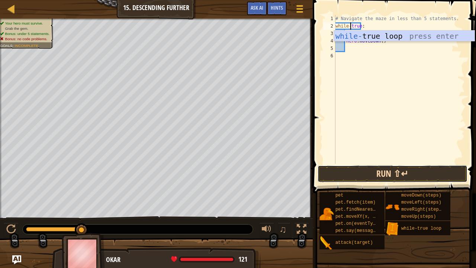
click at [371, 170] on button "Run ⇧↵" at bounding box center [393, 173] width 150 height 17
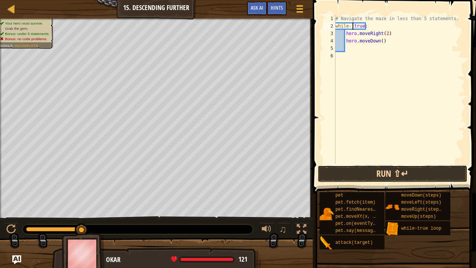
click at [374, 174] on button "Run ⇧↵" at bounding box center [393, 173] width 150 height 17
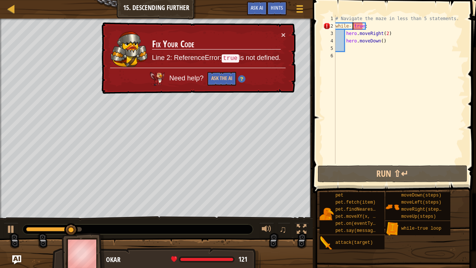
click at [371, 28] on div "# Navigate the maze in less than 5 statements. while - true : hero . moveRight …" at bounding box center [399, 97] width 131 height 164
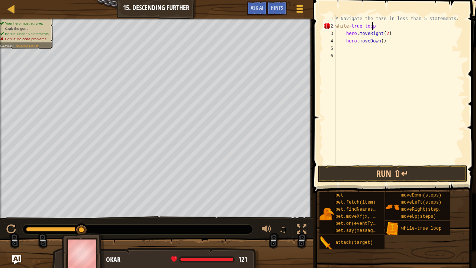
scroll to position [3, 3]
click at [394, 173] on button "Run ⇧↵" at bounding box center [393, 173] width 150 height 17
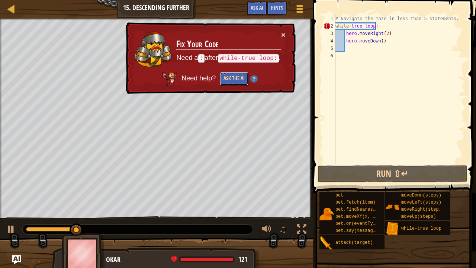
click at [246, 72] on button "Ask the AI" at bounding box center [234, 79] width 29 height 14
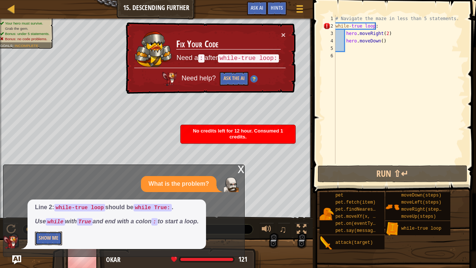
click at [47, 217] on button "Show Me" at bounding box center [48, 238] width 27 height 14
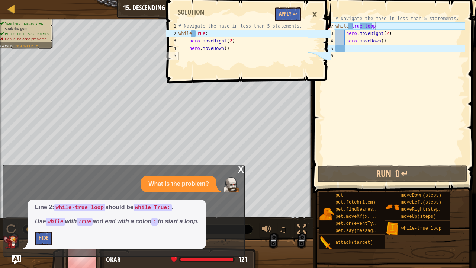
click at [313, 17] on div "×" at bounding box center [314, 14] width 13 height 17
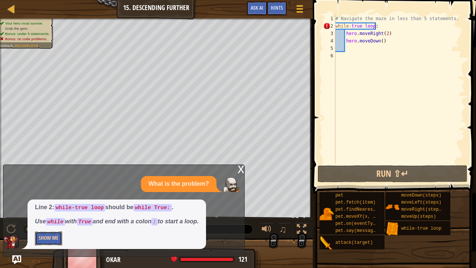
click at [53, 217] on button "Show Me" at bounding box center [48, 238] width 27 height 14
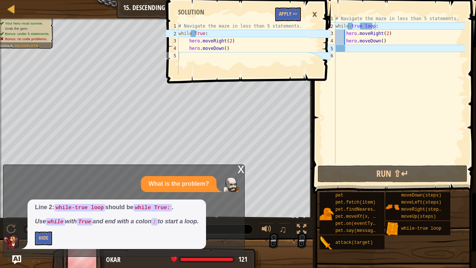
click at [239, 172] on div "1 2 3 4 5 # Navigate the maze in less than 5 statements. while True : hero . mo…" at bounding box center [248, 134] width 166 height 268
click at [316, 13] on div "×" at bounding box center [314, 14] width 13 height 17
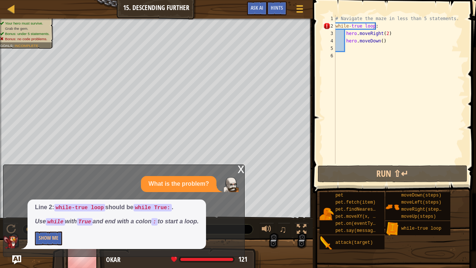
click at [240, 168] on div "x" at bounding box center [241, 168] width 7 height 7
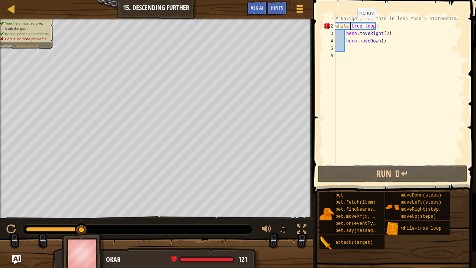
click at [351, 26] on div "# Navigate the maze in less than 5 statements. while - true loop : hero . moveR…" at bounding box center [399, 97] width 131 height 164
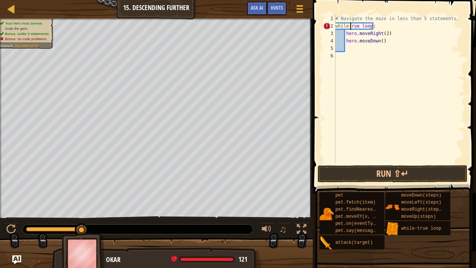
scroll to position [3, 1]
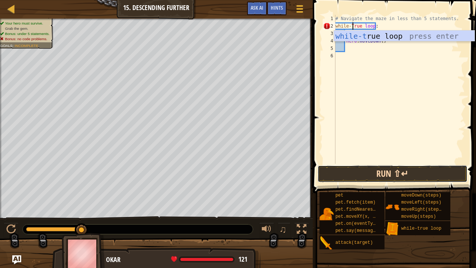
click at [393, 176] on button "Run ⇧↵" at bounding box center [393, 173] width 150 height 17
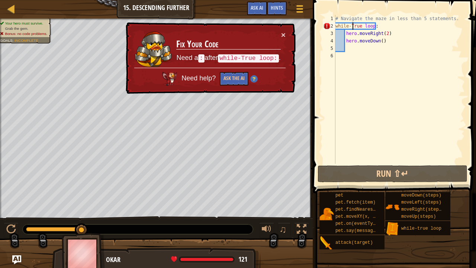
click at [12, 217] on div "Map Introduction to Computer Science 15. Descending Further Game Menu Done Hint…" at bounding box center [238, 134] width 476 height 268
click at [16, 217] on img "Ask AI" at bounding box center [17, 260] width 10 height 10
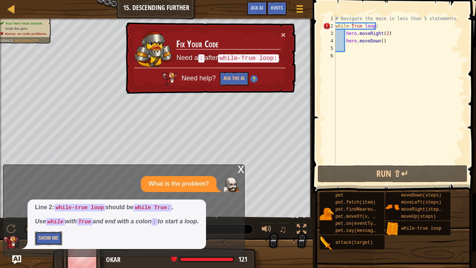
click at [53, 217] on button "Show Me" at bounding box center [48, 238] width 27 height 14
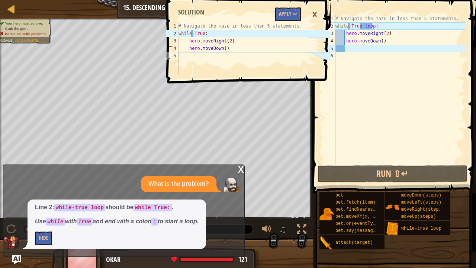
click at [315, 13] on div "×" at bounding box center [314, 14] width 13 height 17
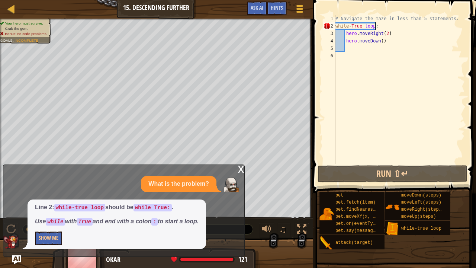
click at [381, 24] on div "# Navigate the maze in less than 5 statements. while - True loop : hero . moveR…" at bounding box center [399, 97] width 131 height 164
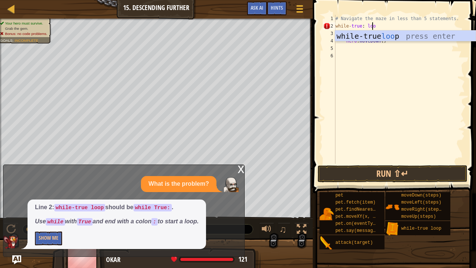
scroll to position [3, 3]
click at [388, 183] on span at bounding box center [395, 85] width 169 height 215
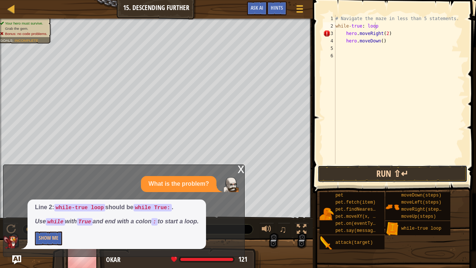
click at [391, 176] on button "Run ⇧↵" at bounding box center [393, 173] width 150 height 17
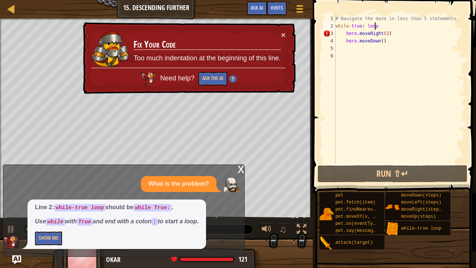
click at [389, 27] on div "# Navigate the maze in less than 5 statements. while - true : loop hero . moveR…" at bounding box center [399, 97] width 131 height 164
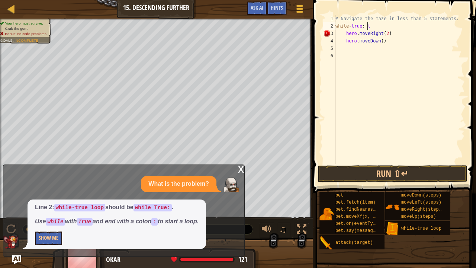
scroll to position [3, 2]
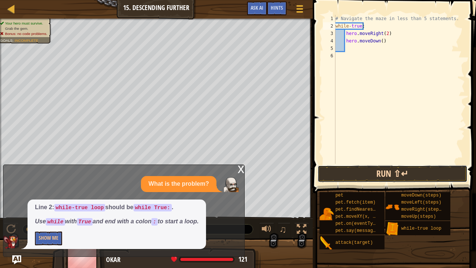
click at [381, 173] on button "Run ⇧↵" at bounding box center [393, 173] width 150 height 17
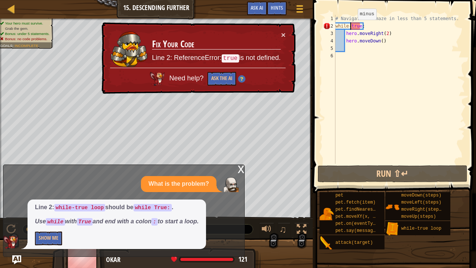
click at [351, 27] on div "# Navigate the maze in less than 5 statements. while - true : hero . moveRight …" at bounding box center [399, 97] width 131 height 164
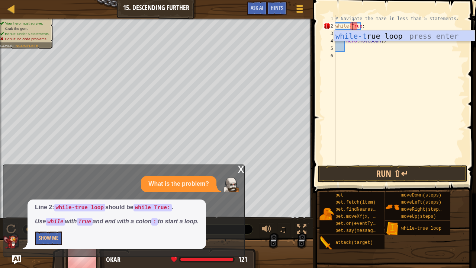
scroll to position [3, 1]
type textarea "while-True:"
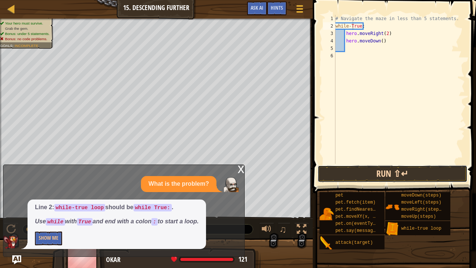
click at [389, 172] on button "Run ⇧↵" at bounding box center [393, 173] width 150 height 17
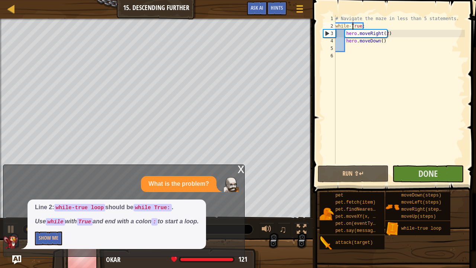
click at [241, 169] on div "x" at bounding box center [241, 168] width 7 height 7
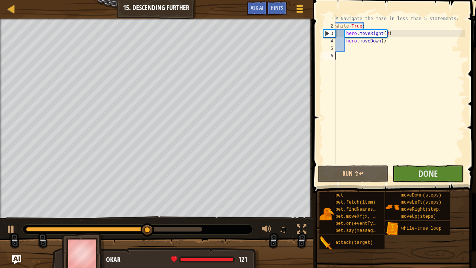
scroll to position [3, 0]
click at [341, 61] on div "# Navigate the maze in less than 5 statements. while - True : hero . moveRight …" at bounding box center [399, 97] width 131 height 164
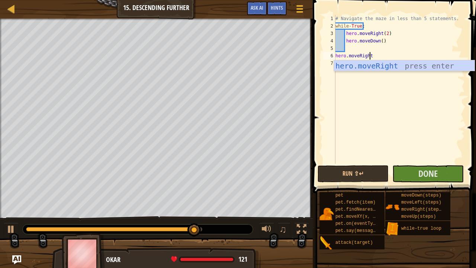
type textarea "hero.moveRight()"
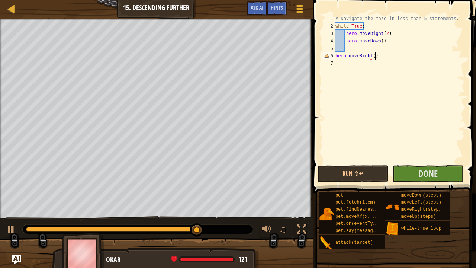
scroll to position [3, 3]
type textarea "\"
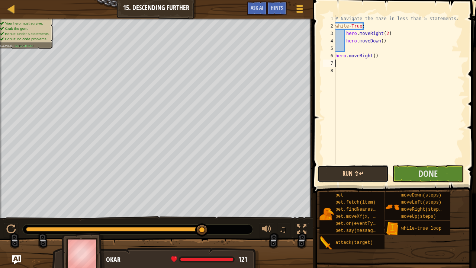
click at [364, 172] on button "Run ⇧↵" at bounding box center [353, 173] width 71 height 17
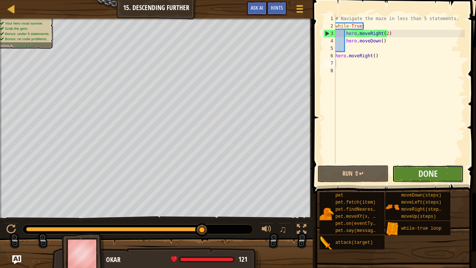
click at [417, 173] on button "Done" at bounding box center [428, 173] width 71 height 17
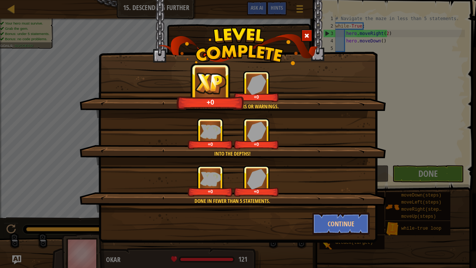
click at [321, 207] on div "Done in fewer than 5 statements. +0 +0" at bounding box center [233, 188] width 307 height 47
click at [326, 217] on button "Continue" at bounding box center [342, 223] width 58 height 22
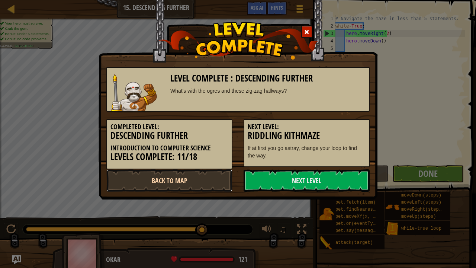
click at [217, 176] on link "Back to Map" at bounding box center [169, 180] width 126 height 22
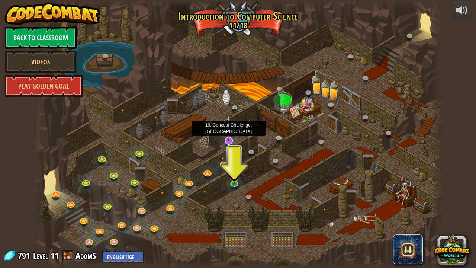
click at [228, 138] on img at bounding box center [229, 128] width 12 height 26
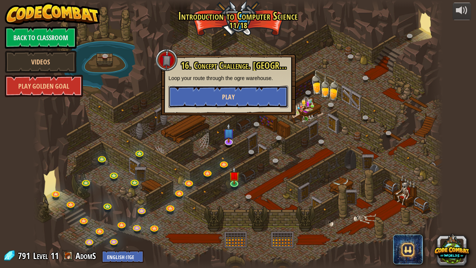
click at [238, 99] on button "Play" at bounding box center [229, 97] width 120 height 22
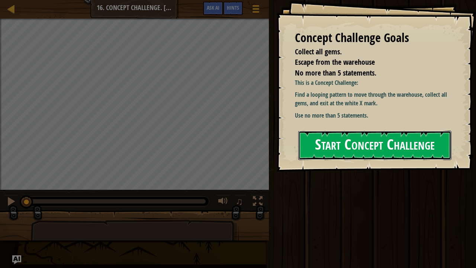
click at [424, 157] on button "Start Concept Challenge" at bounding box center [374, 145] width 153 height 29
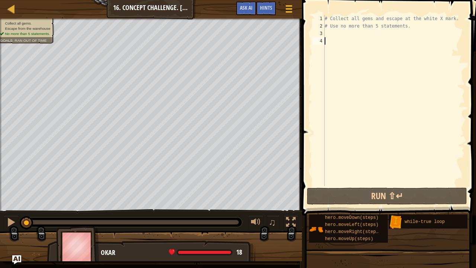
click at [336, 36] on div "# Collect all gems and escape at the white X mark. # Use no more than 5 stateme…" at bounding box center [394, 108] width 142 height 186
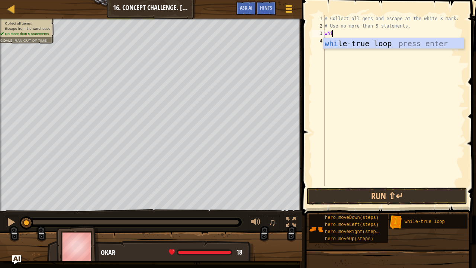
scroll to position [3, 0]
type textarea "while"
click at [348, 43] on div "while -true loop press enter" at bounding box center [393, 54] width 141 height 33
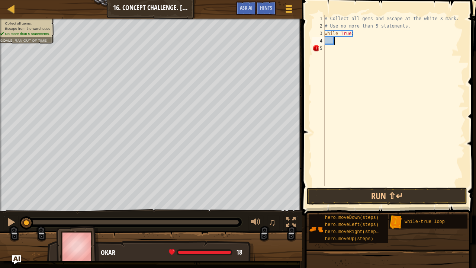
click at [340, 42] on div "# Collect all gems and escape at the white X mark. # Use no more than 5 stateme…" at bounding box center [394, 108] width 142 height 186
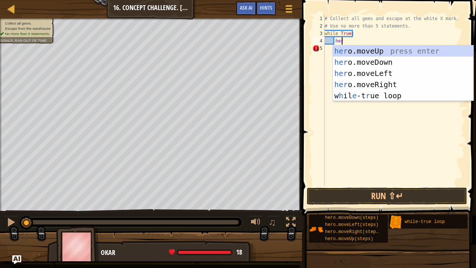
type textarea "hero"
click at [375, 49] on div "hero .moveUp press enter hero .moveDown press enter hero .moveLeft press enter …" at bounding box center [403, 84] width 141 height 78
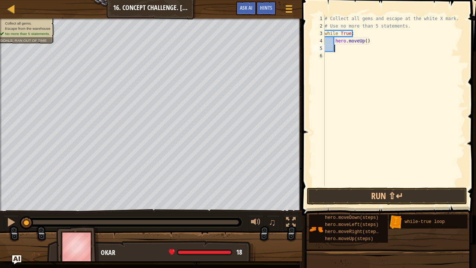
click at [365, 39] on div "# Collect all gems and escape at the white X mark. # Use no more than 5 stateme…" at bounding box center [394, 108] width 142 height 186
type textarea "hero.moveUp(2)"
click at [350, 47] on div "# Collect all gems and escape at the white X mark. # Use no more than 5 stateme…" at bounding box center [394, 108] width 142 height 186
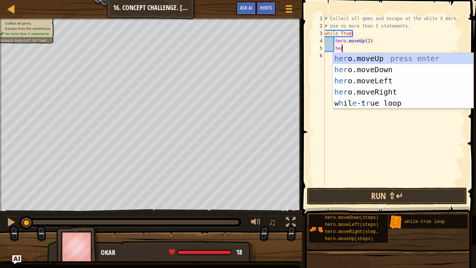
scroll to position [3, 1]
type textarea "hero"
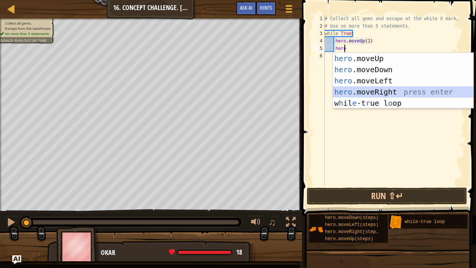
click at [386, 87] on div "hero .moveUp press enter hero .moveDown press enter hero .moveLeft press enter …" at bounding box center [403, 92] width 141 height 78
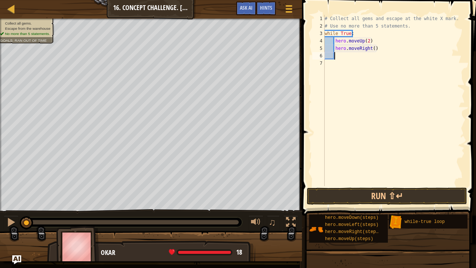
click at [370, 49] on div "# Collect all gems and escape at the white X mark. # Use no more than 5 stateme…" at bounding box center [394, 108] width 142 height 186
click at [372, 49] on div "# Collect all gems and escape at the white X mark. # Use no more than 5 stateme…" at bounding box center [394, 108] width 142 height 186
type textarea "hero.moveRight(2)"
click at [366, 57] on div "# Collect all gems and escape at the white X mark. # Use no more than 5 stateme…" at bounding box center [394, 108] width 142 height 186
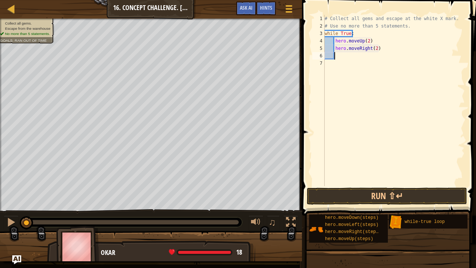
scroll to position [3, 0]
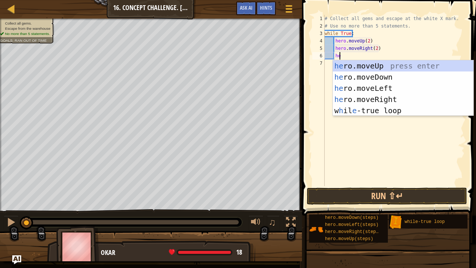
type textarea "her"
click at [377, 74] on div "her o.moveUp press enter her o.moveDown press enter her o.moveLeft press enter …" at bounding box center [403, 99] width 141 height 78
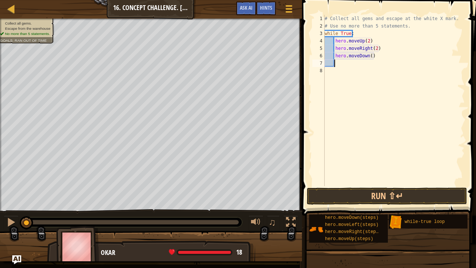
scroll to position [3, 0]
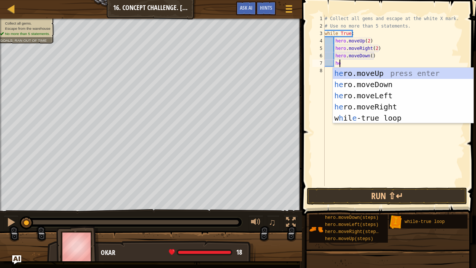
type textarea "her"
click at [372, 94] on div "her o.moveUp press enter her o.moveDown press enter her o.moveLeft press enter …" at bounding box center [403, 107] width 141 height 78
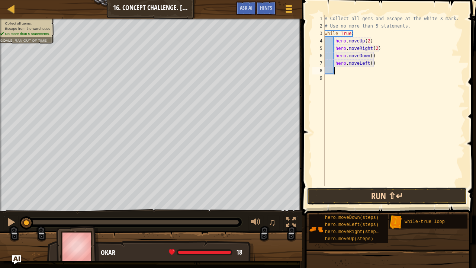
click at [371, 193] on button "Run ⇧↵" at bounding box center [387, 196] width 160 height 17
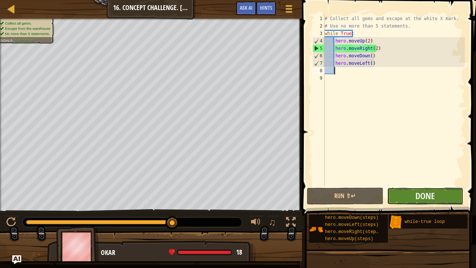
click at [409, 194] on button "Done" at bounding box center [425, 196] width 76 height 17
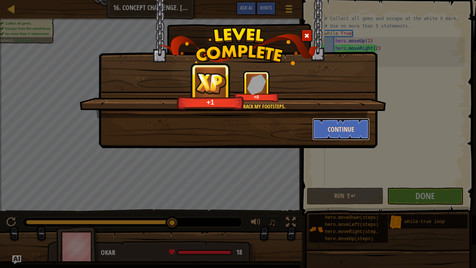
click at [333, 126] on button "Continue" at bounding box center [342, 129] width 58 height 22
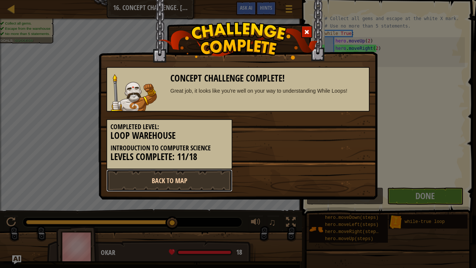
click at [183, 182] on link "Back to Map" at bounding box center [169, 180] width 126 height 22
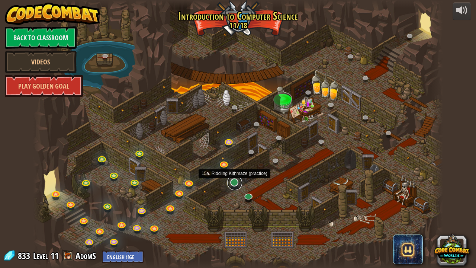
click at [233, 184] on link at bounding box center [234, 182] width 15 height 15
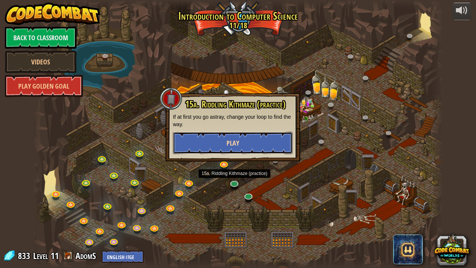
click at [219, 141] on button "Play" at bounding box center [233, 143] width 120 height 22
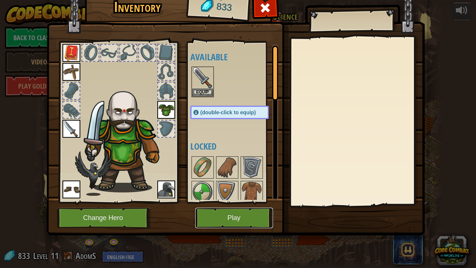
click at [238, 217] on button "Play" at bounding box center [234, 218] width 78 height 20
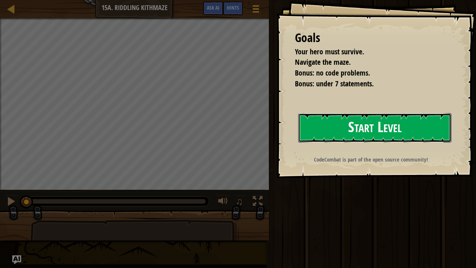
click at [330, 124] on button "Start Level" at bounding box center [374, 127] width 153 height 29
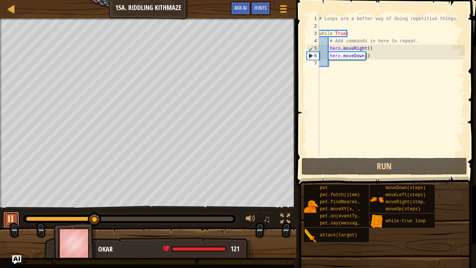
click at [12, 217] on div at bounding box center [11, 219] width 10 height 10
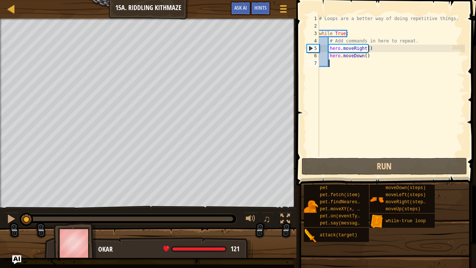
drag, startPoint x: 92, startPoint y: 219, endPoint x: 0, endPoint y: 221, distance: 92.3
click at [0, 217] on div "♫" at bounding box center [148, 217] width 297 height 22
click at [369, 50] on div "# Loops are a better way of doing repetitive things. while True : # Add command…" at bounding box center [391, 93] width 147 height 156
click at [366, 50] on div "# Loops are a better way of doing repetitive things. while True : # Add command…" at bounding box center [391, 93] width 147 height 156
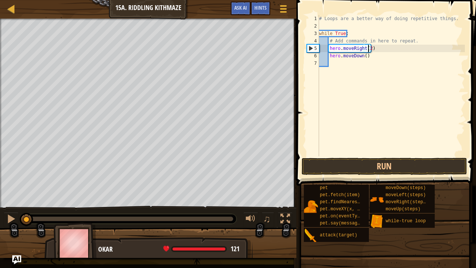
scroll to position [3, 4]
type textarea "hero.moveRight()"
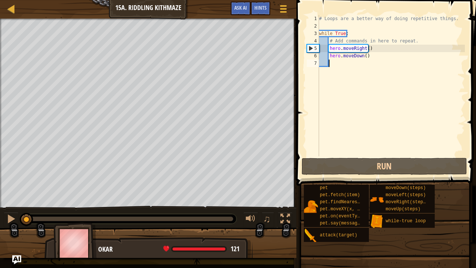
click at [349, 60] on div "# Loops are a better way of doing repetitive things. while True : # Add command…" at bounding box center [391, 93] width 147 height 156
type textarea "m"
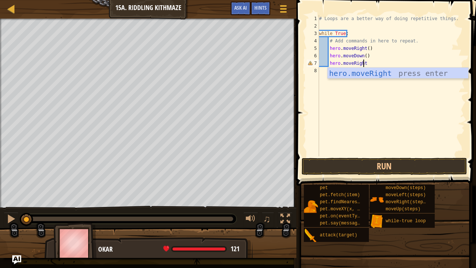
scroll to position [3, 3]
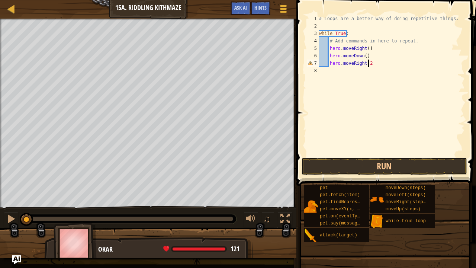
type textarea "hero.moveRight(2)"
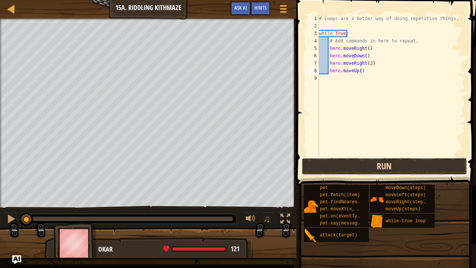
click at [373, 166] on button "Run" at bounding box center [385, 166] width 166 height 17
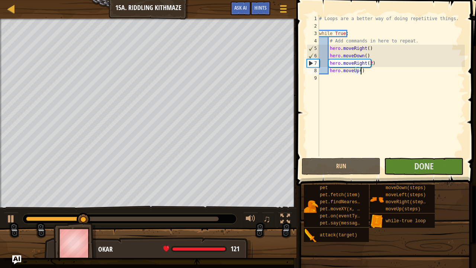
click at [368, 63] on div "# Loops are a better way of doing repetitive things. while True : # Add command…" at bounding box center [391, 93] width 147 height 156
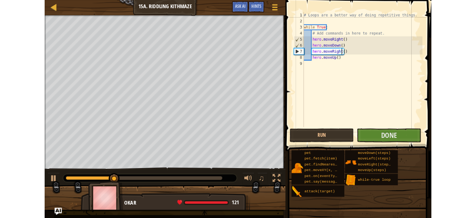
scroll to position [3, 4]
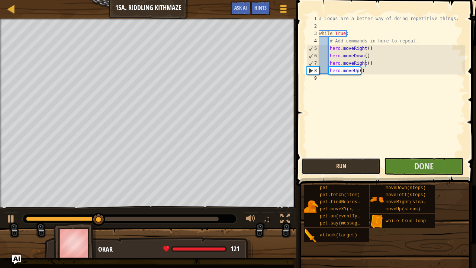
click at [346, 164] on button "Run" at bounding box center [341, 166] width 79 height 17
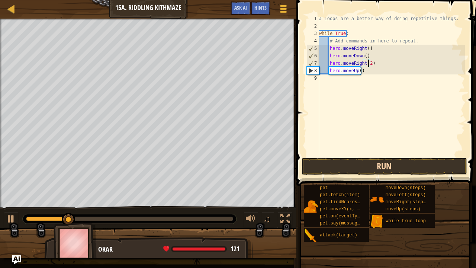
type textarea "hero.moveRight(2)"
click at [349, 167] on button "Run" at bounding box center [385, 166] width 166 height 17
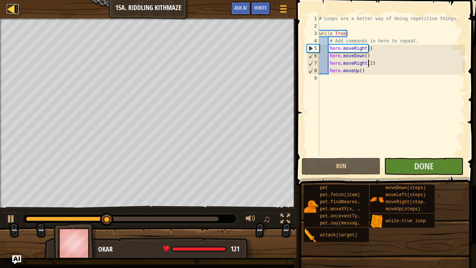
click at [7, 10] on div at bounding box center [11, 8] width 9 height 9
